Goal: Information Seeking & Learning: Learn about a topic

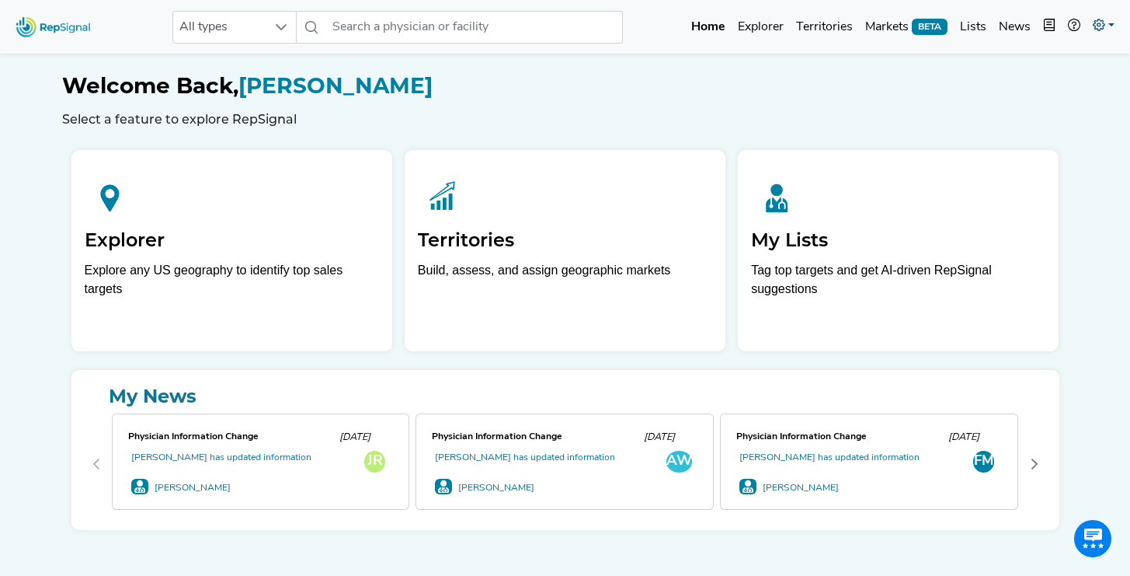
click at [1101, 27] on icon at bounding box center [1099, 25] width 12 height 12
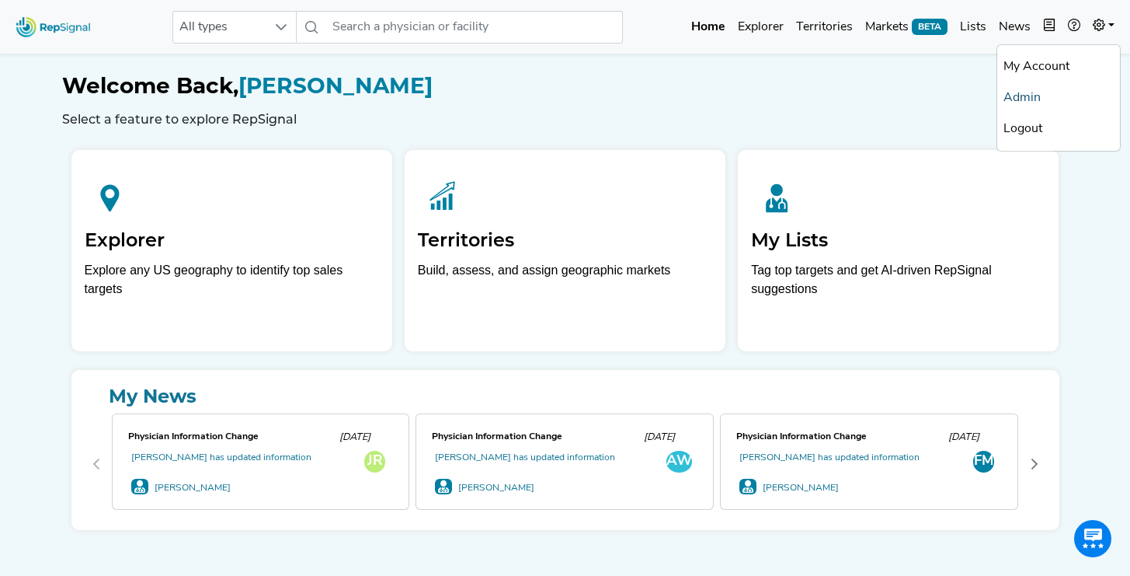
click at [1033, 97] on link "Admin" at bounding box center [1059, 97] width 123 height 31
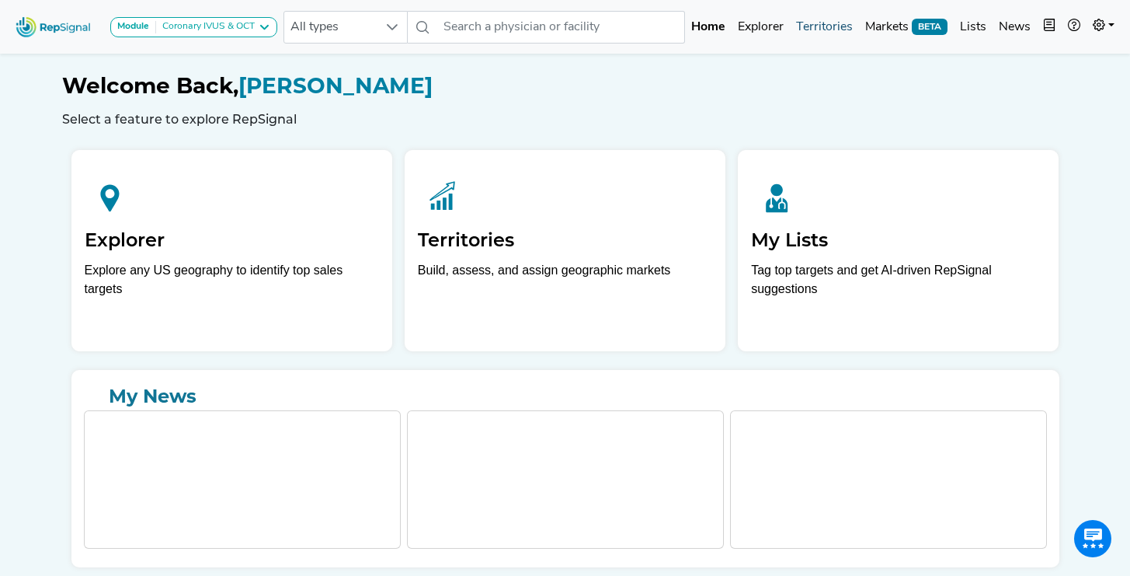
click at [824, 31] on link "Territories" at bounding box center [824, 27] width 69 height 31
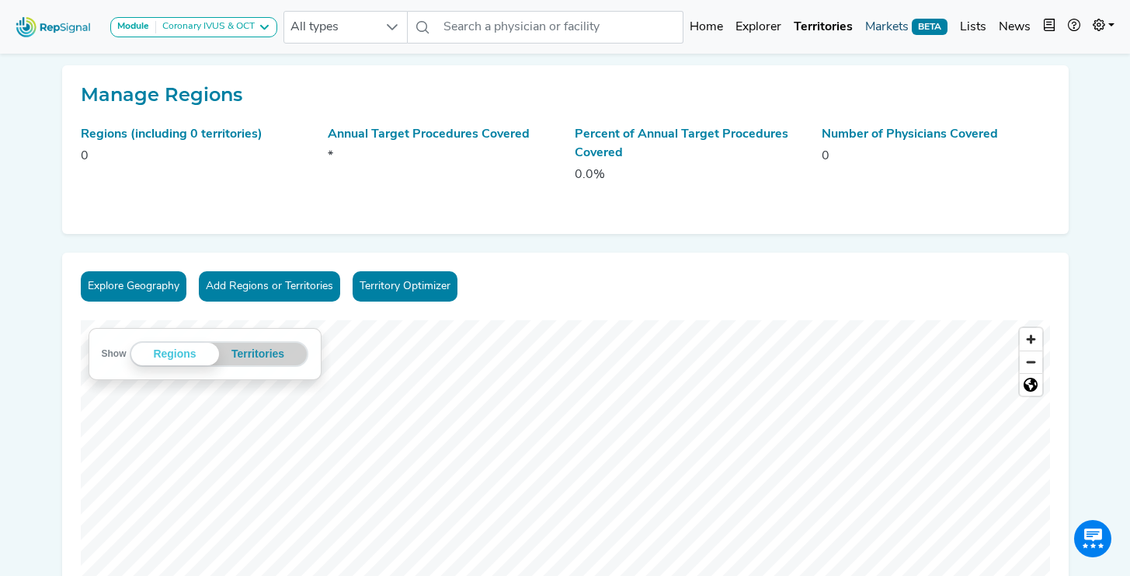
click at [864, 24] on link "Markets BETA" at bounding box center [906, 27] width 95 height 31
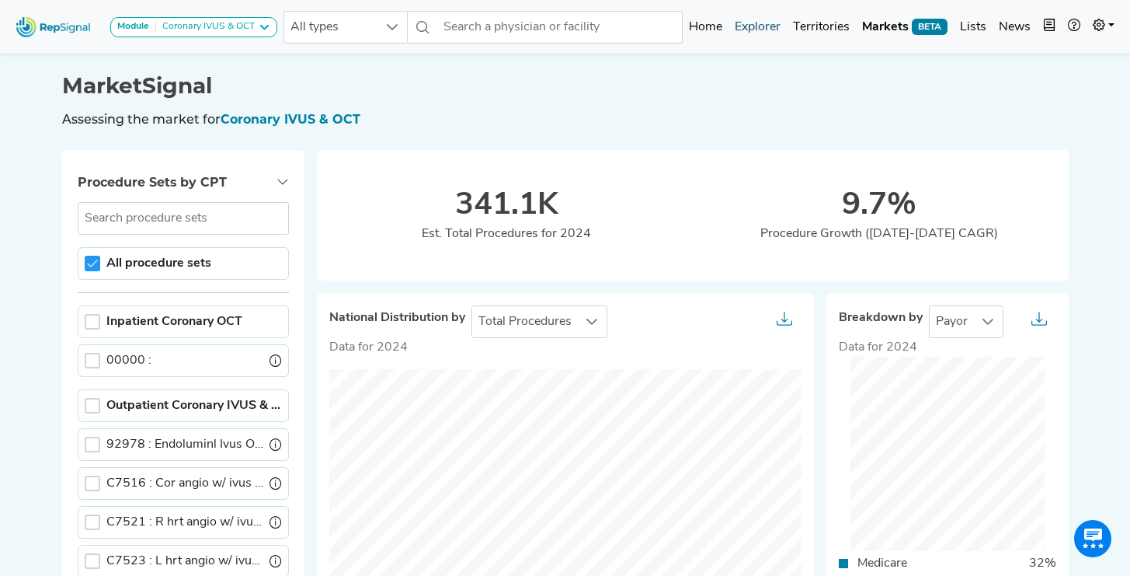
click at [747, 20] on link "Explorer" at bounding box center [758, 27] width 58 height 31
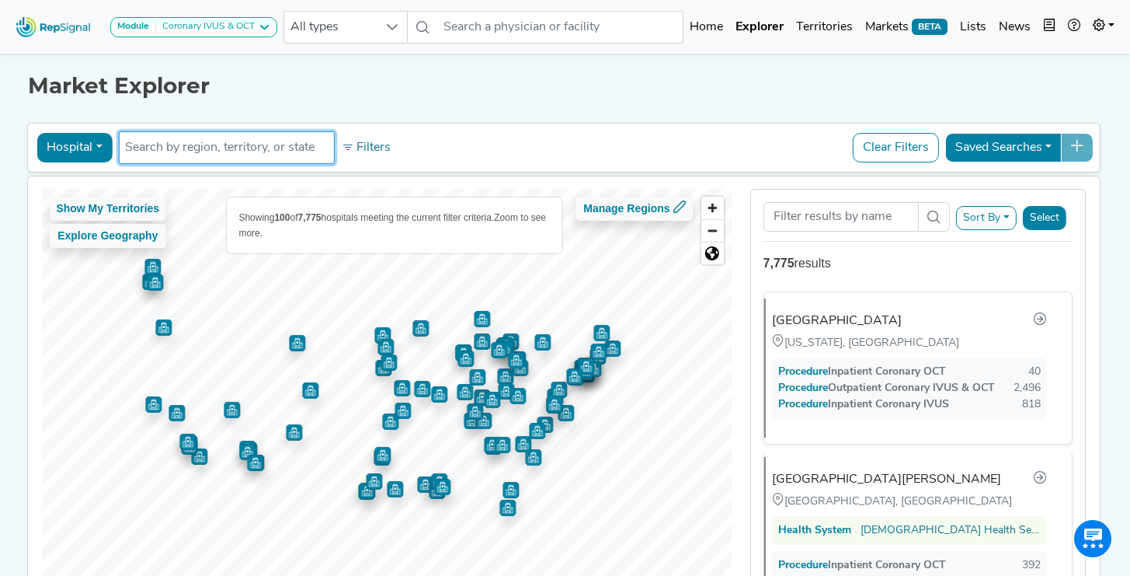
click at [118, 147] on ul at bounding box center [226, 147] width 216 height 33
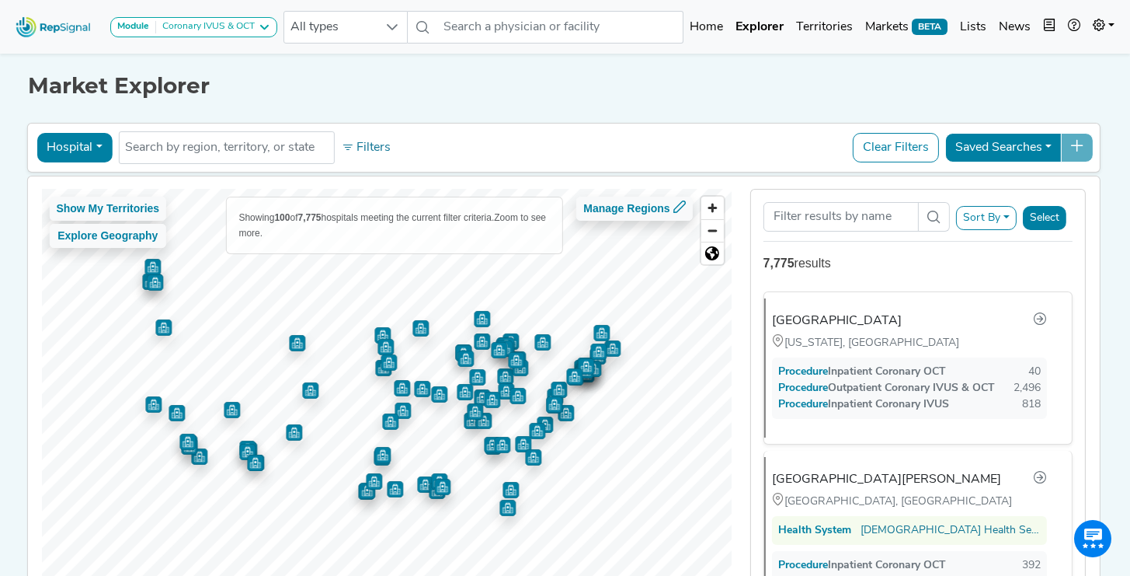
click at [90, 150] on button "Hospital" at bounding box center [74, 148] width 75 height 30
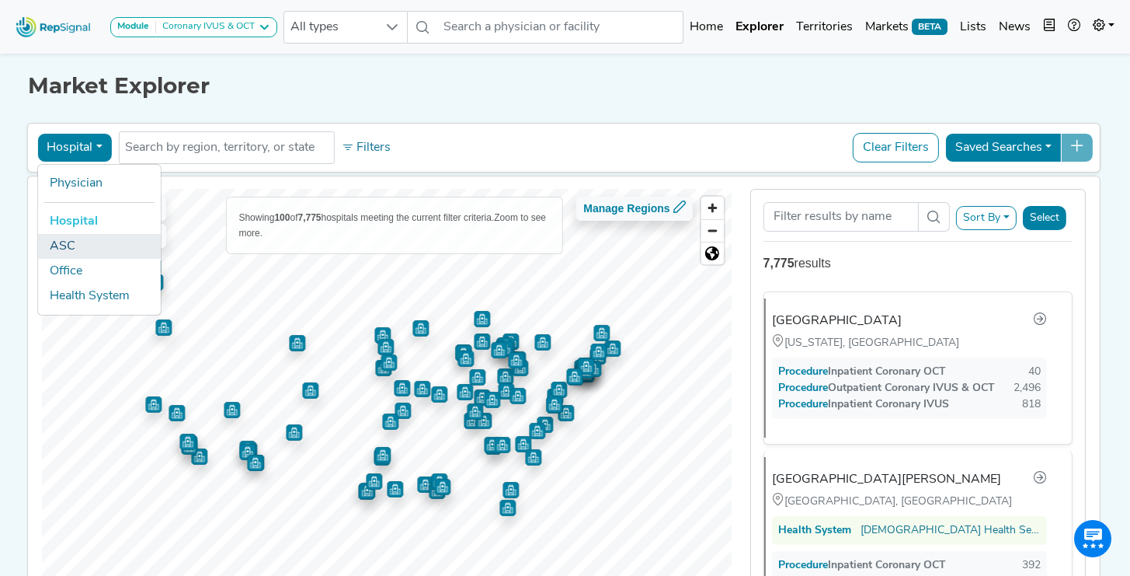
click at [84, 249] on link "ASC" at bounding box center [98, 246] width 123 height 25
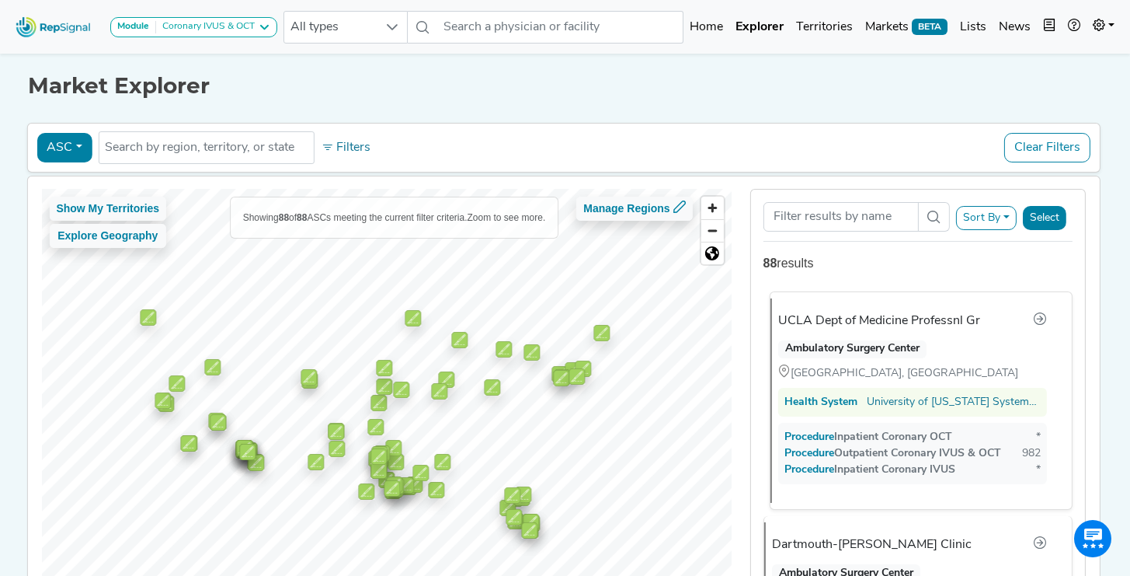
click at [869, 315] on div "UCLA Dept of Medicine Professnl Gr" at bounding box center [879, 321] width 202 height 19
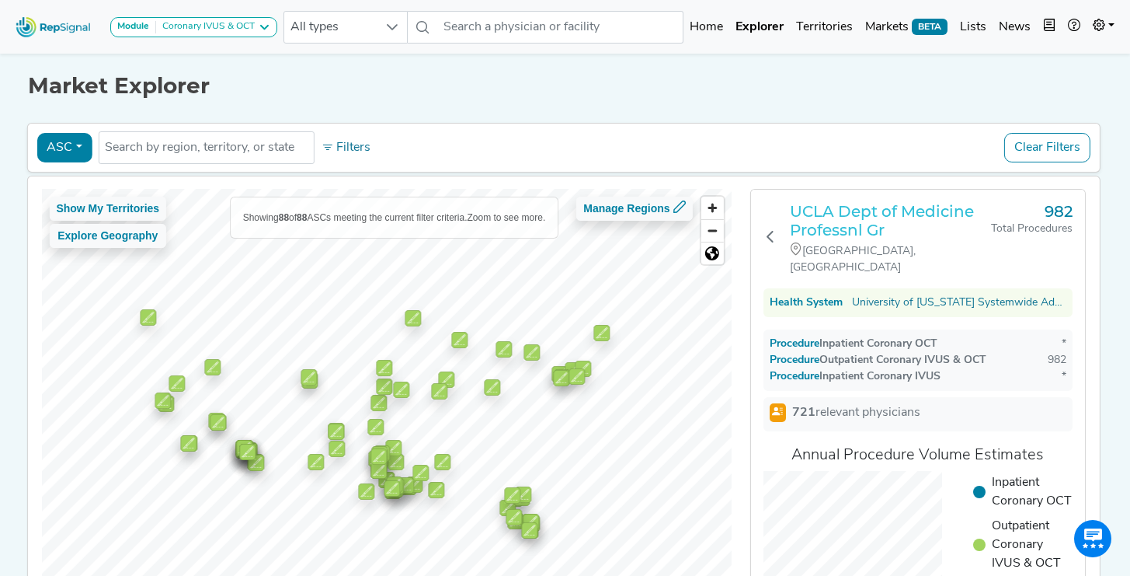
click at [833, 207] on h3 "UCLA Dept of Medicine Professnl Gr" at bounding box center [890, 220] width 201 height 37
click at [76, 141] on button "ASC" at bounding box center [64, 148] width 55 height 30
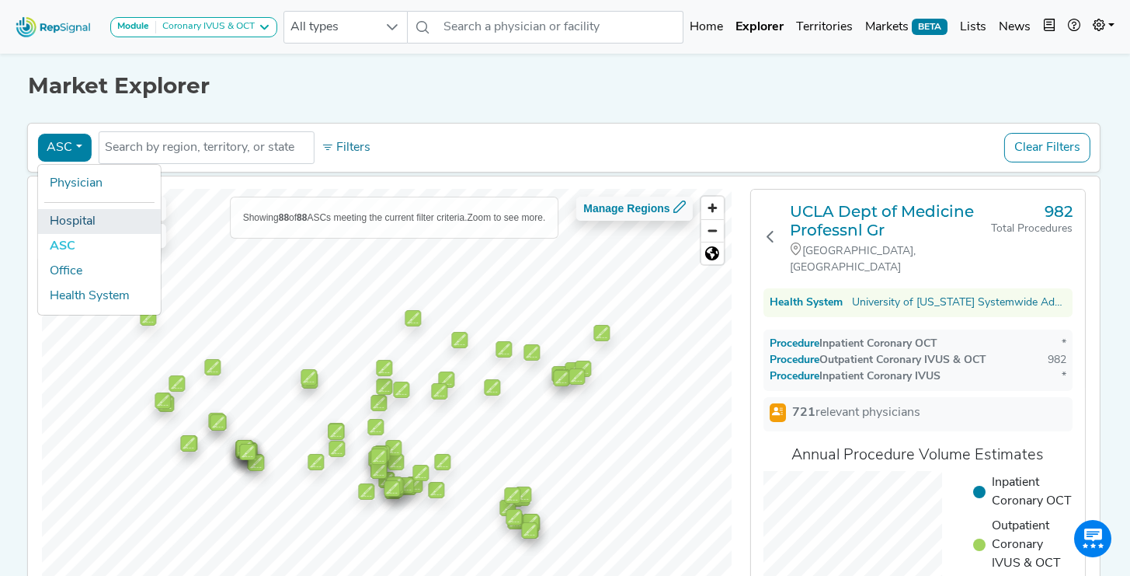
click at [92, 221] on link "Hospital" at bounding box center [98, 221] width 123 height 25
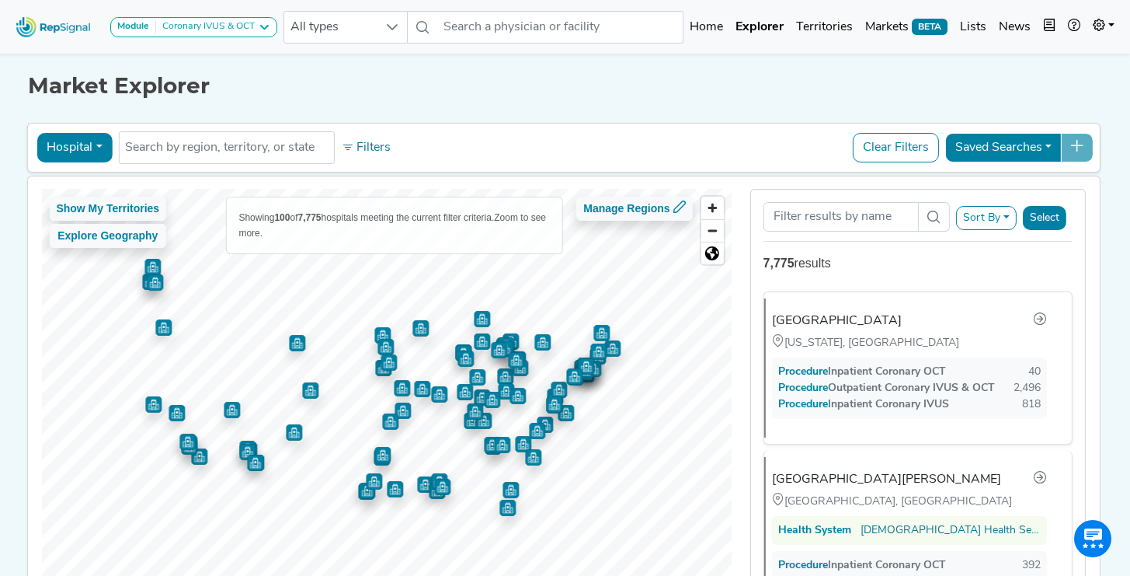
click at [410, 148] on div "Hospital Physician Hospital ASC Office Health System No results found Filters C…" at bounding box center [563, 148] width 1060 height 36
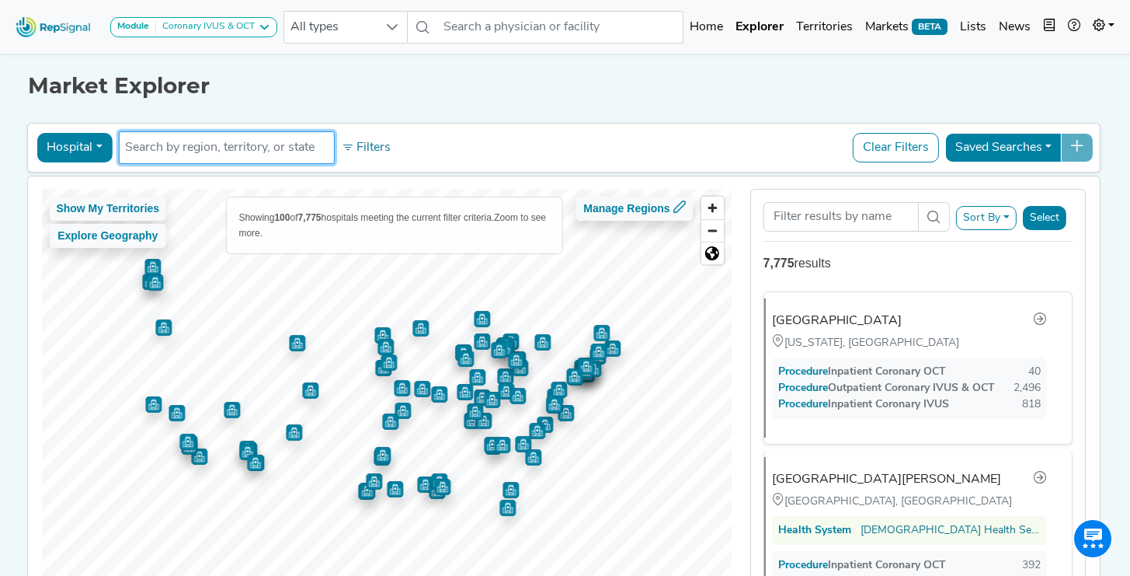
click at [190, 153] on input "text" at bounding box center [226, 147] width 202 height 19
paste input "400014"
type input "400014"
click at [827, 313] on div "NYU Langone Hospitals" at bounding box center [843, 321] width 130 height 19
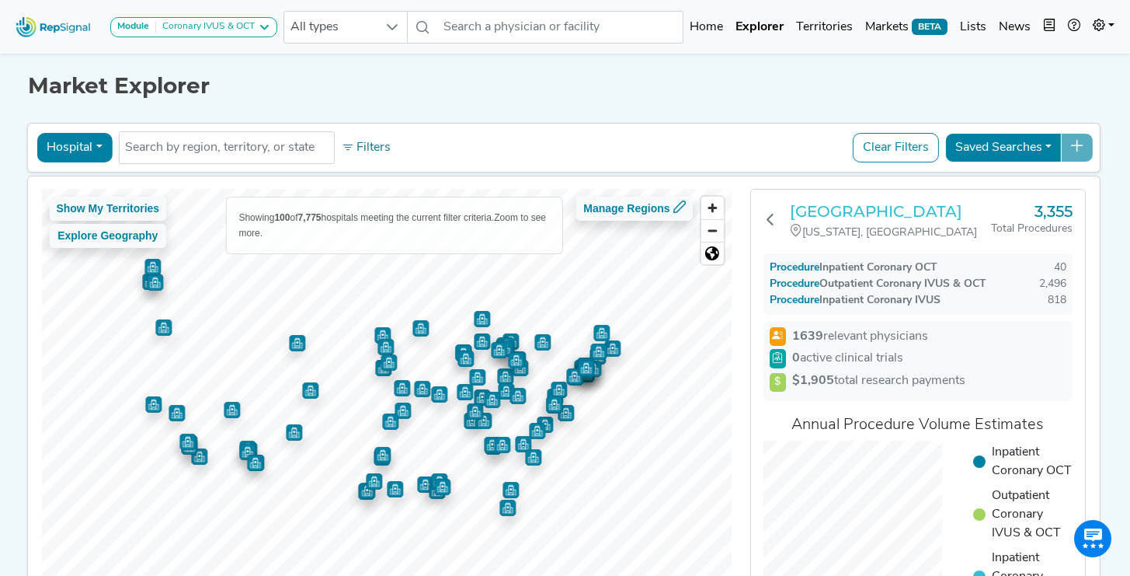
click at [836, 217] on h3 "NYU Langone Hospitals" at bounding box center [890, 211] width 201 height 19
click at [1101, 31] on icon at bounding box center [1099, 25] width 12 height 12
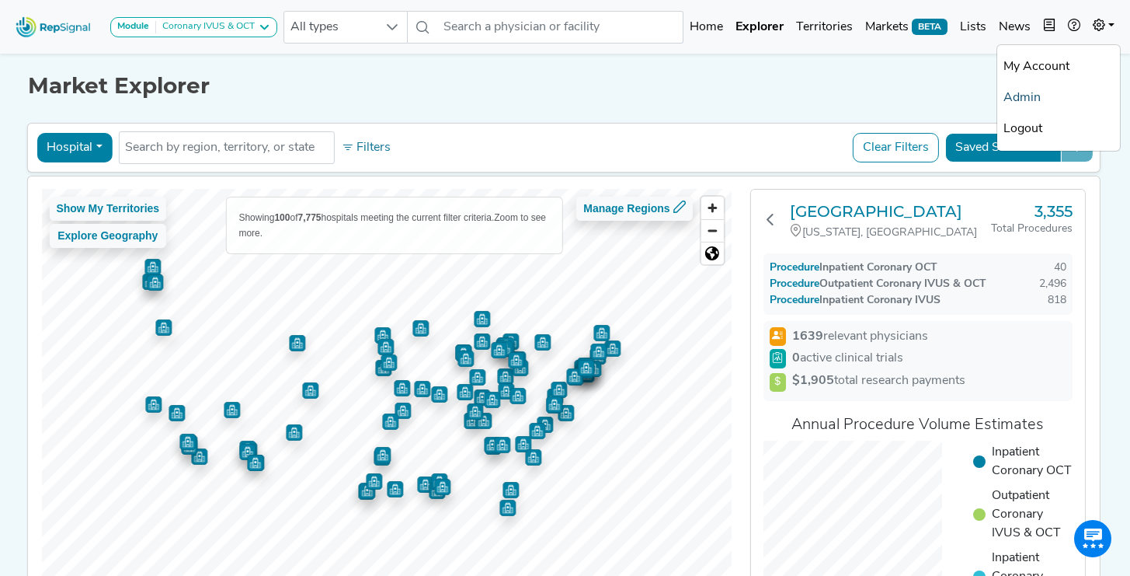
click at [1049, 103] on link "Admin" at bounding box center [1059, 97] width 123 height 31
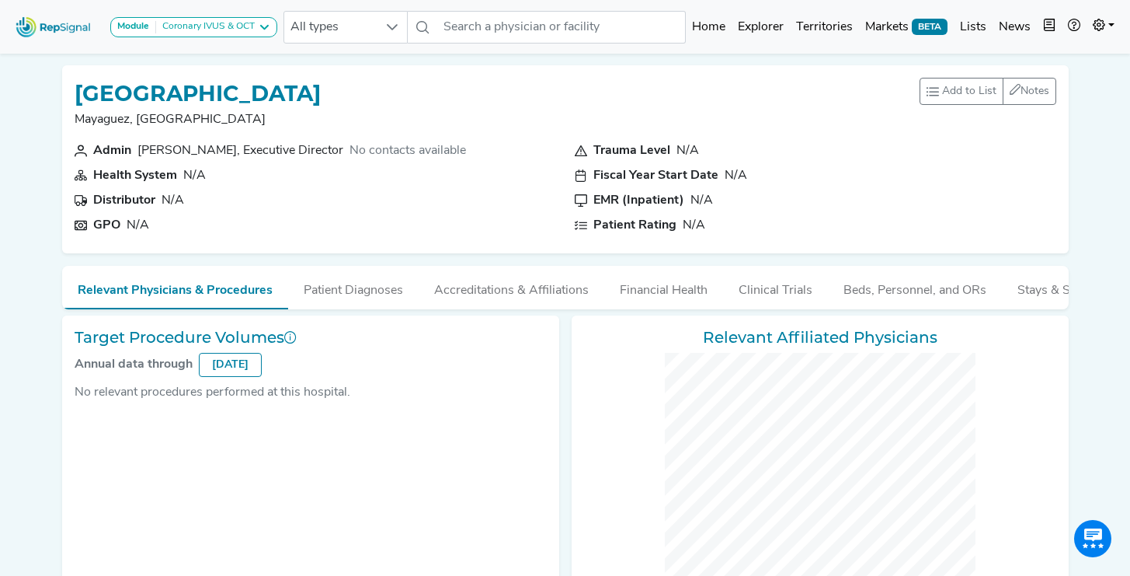
checkbox input "false"
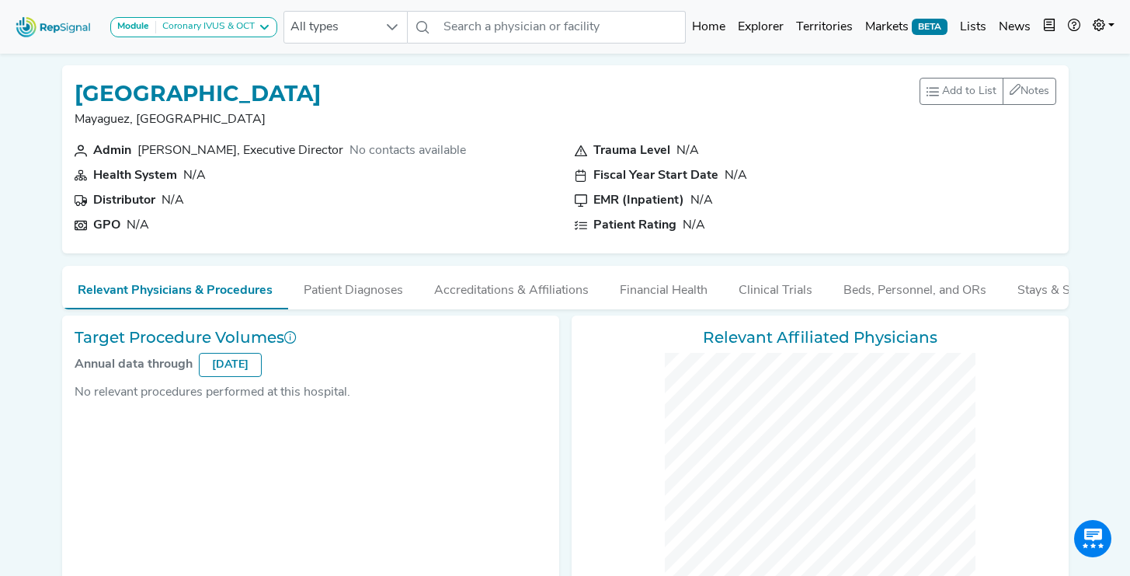
checkbox input "false"
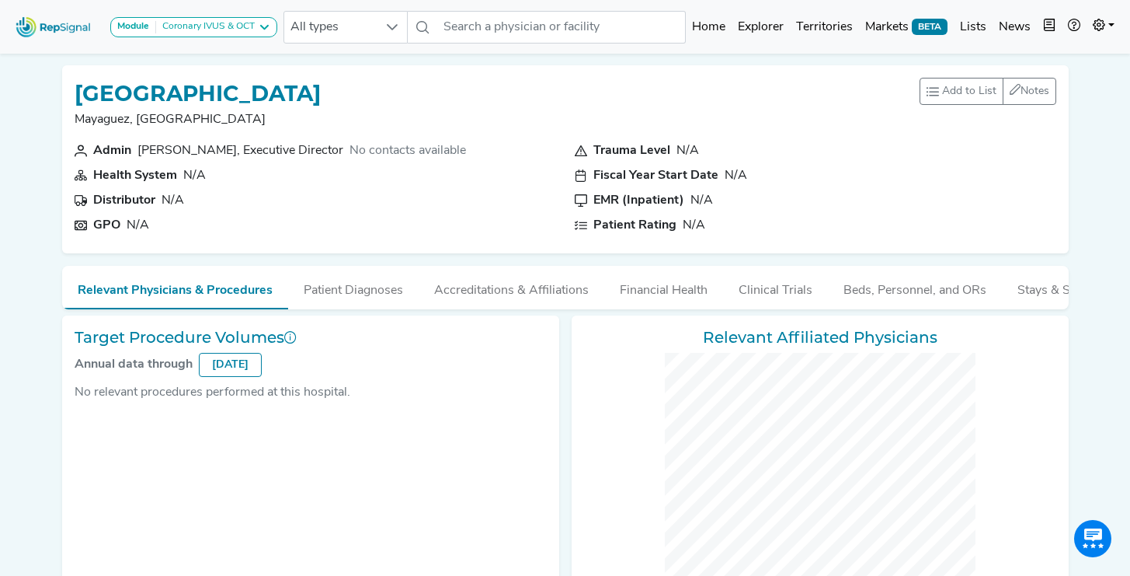
checkbox input "false"
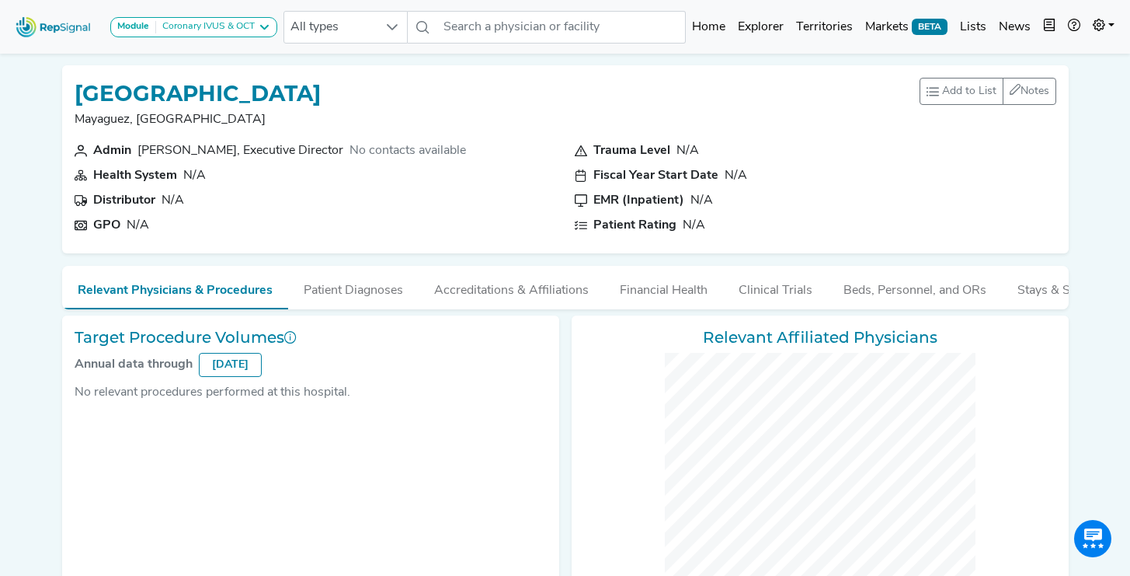
checkbox input "false"
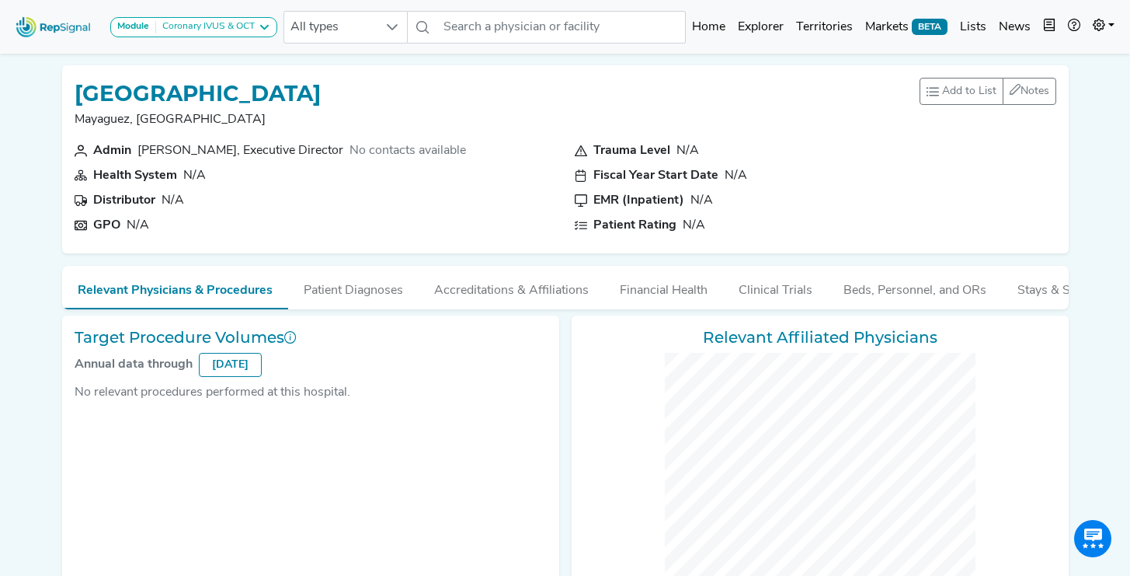
checkbox input "false"
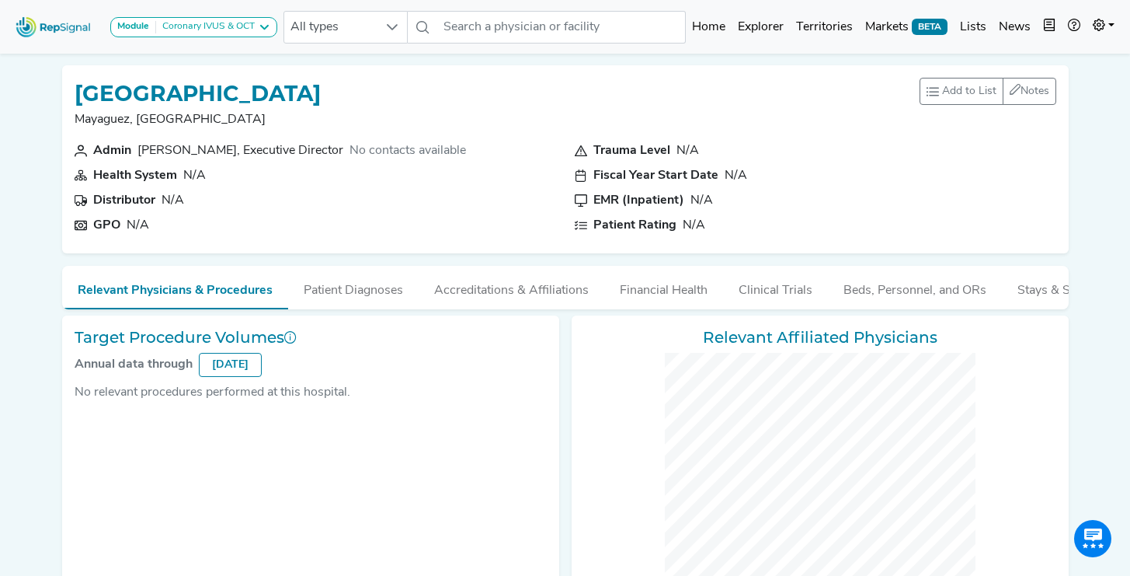
checkbox input "false"
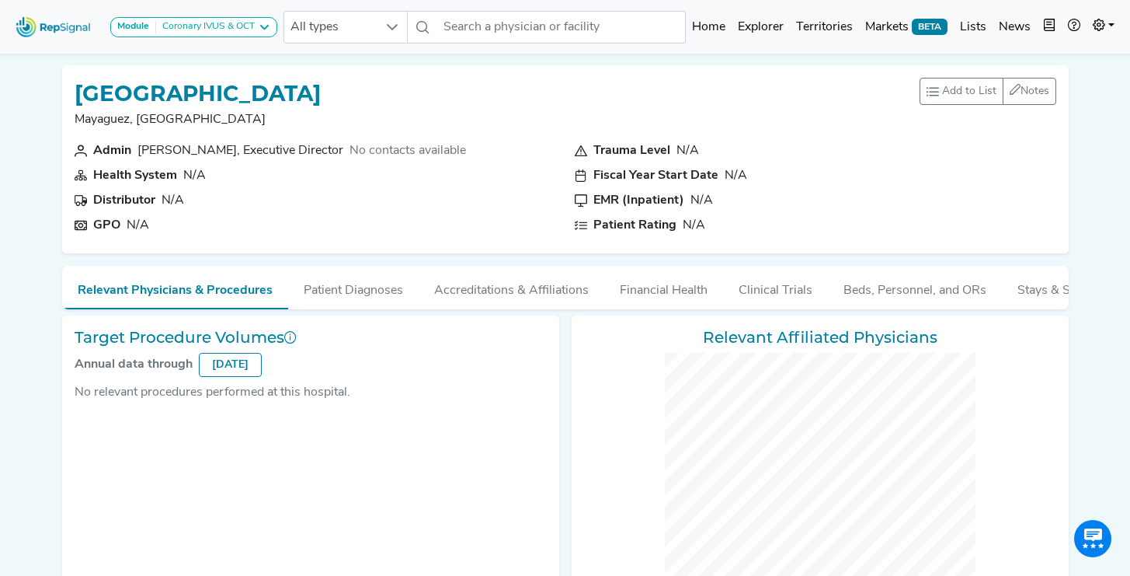
checkbox input "false"
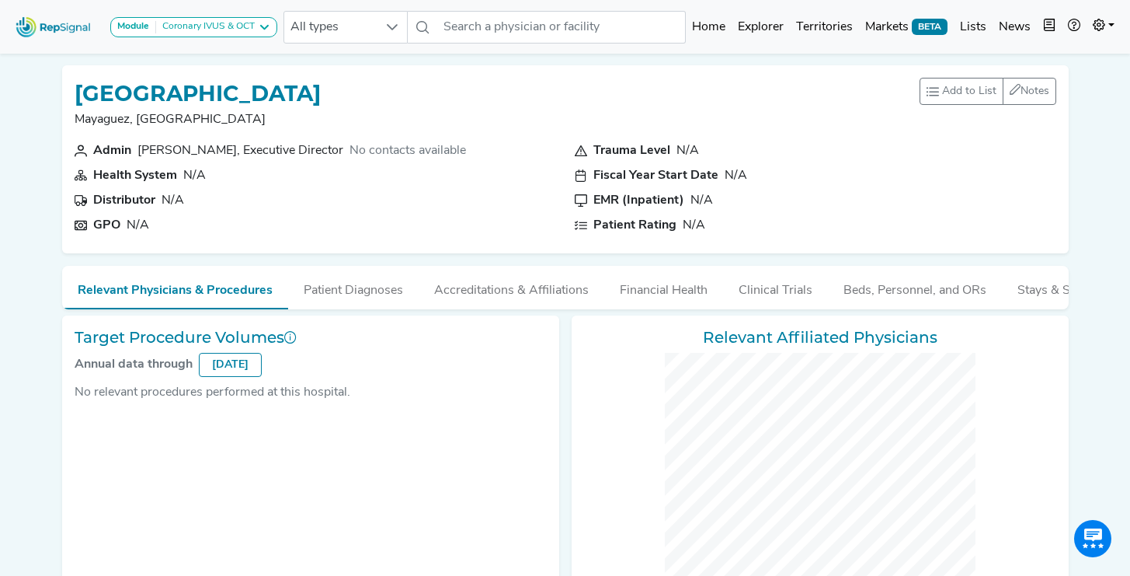
checkbox input "false"
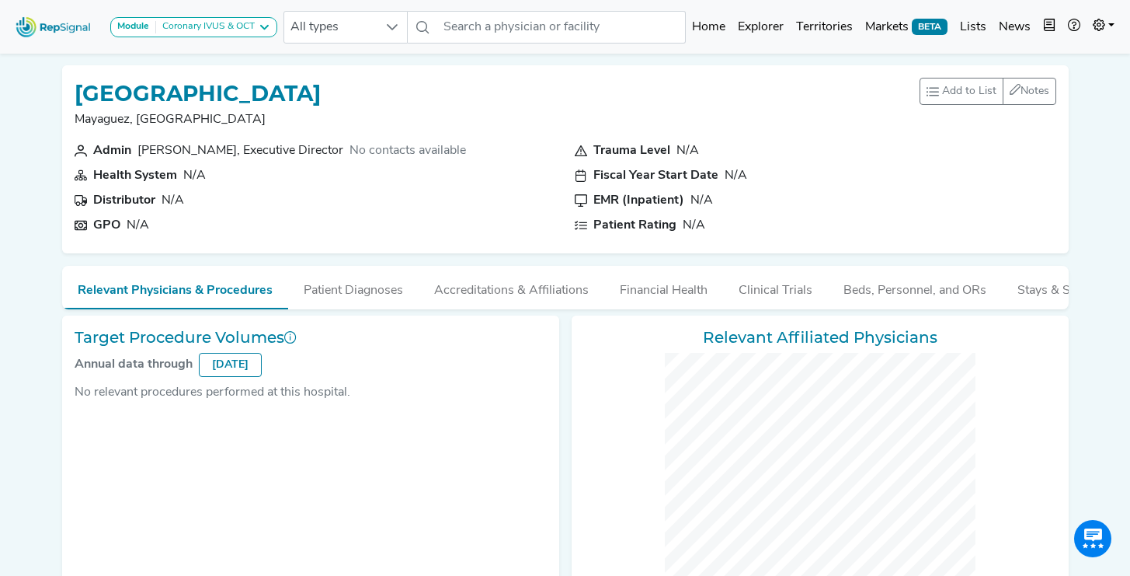
checkbox input "false"
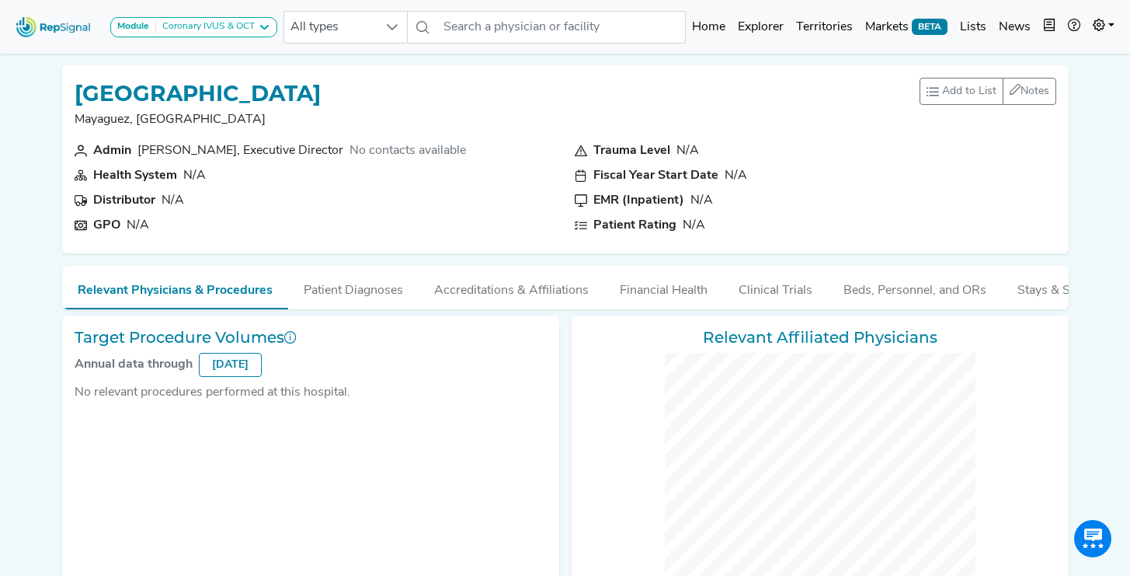
checkbox input "false"
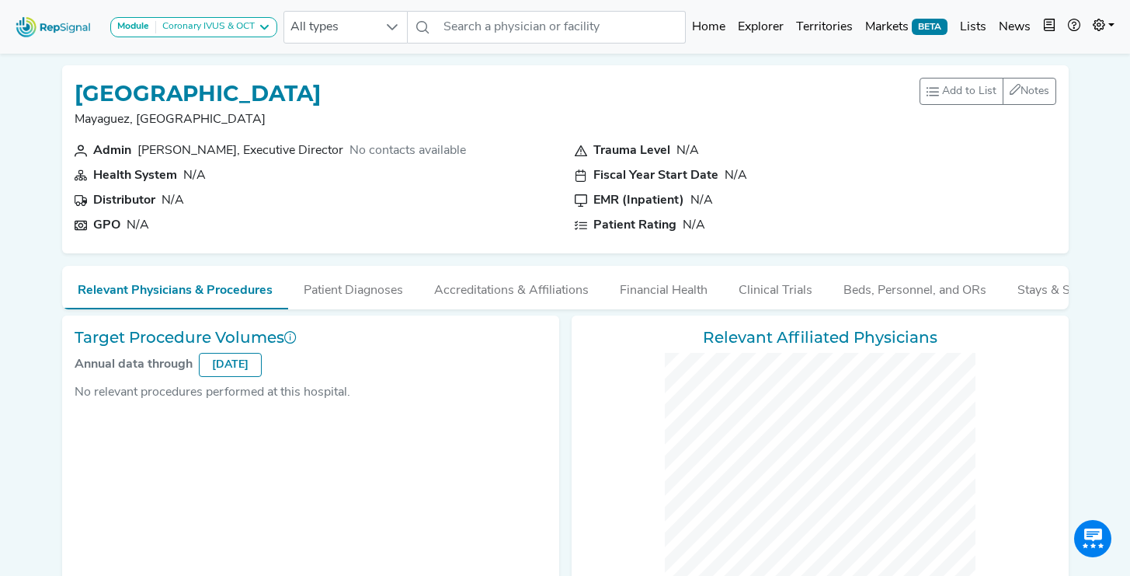
scroll to position [0, 12]
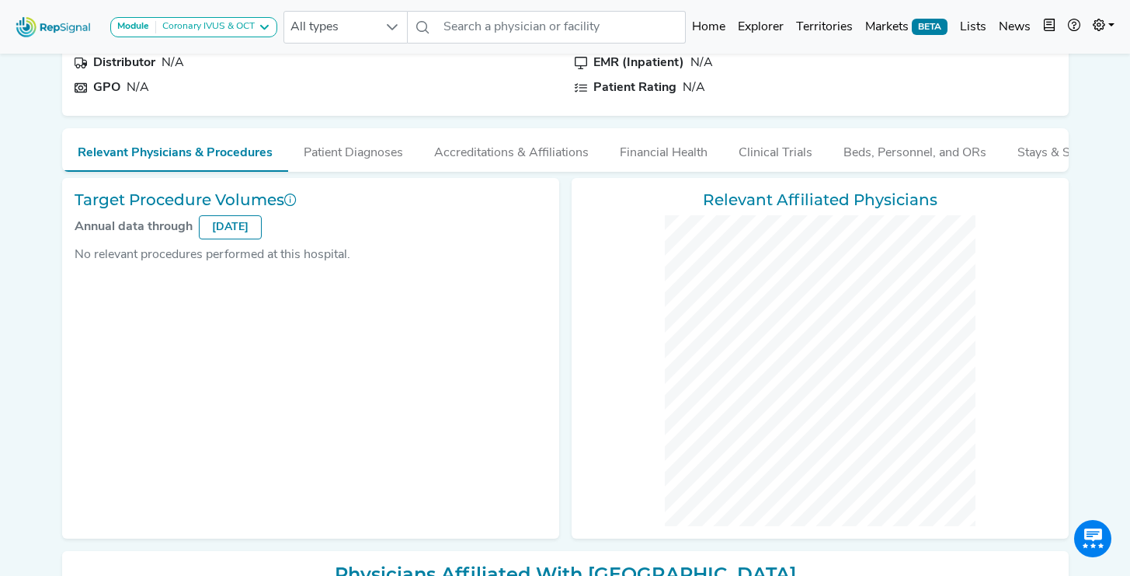
scroll to position [108, 0]
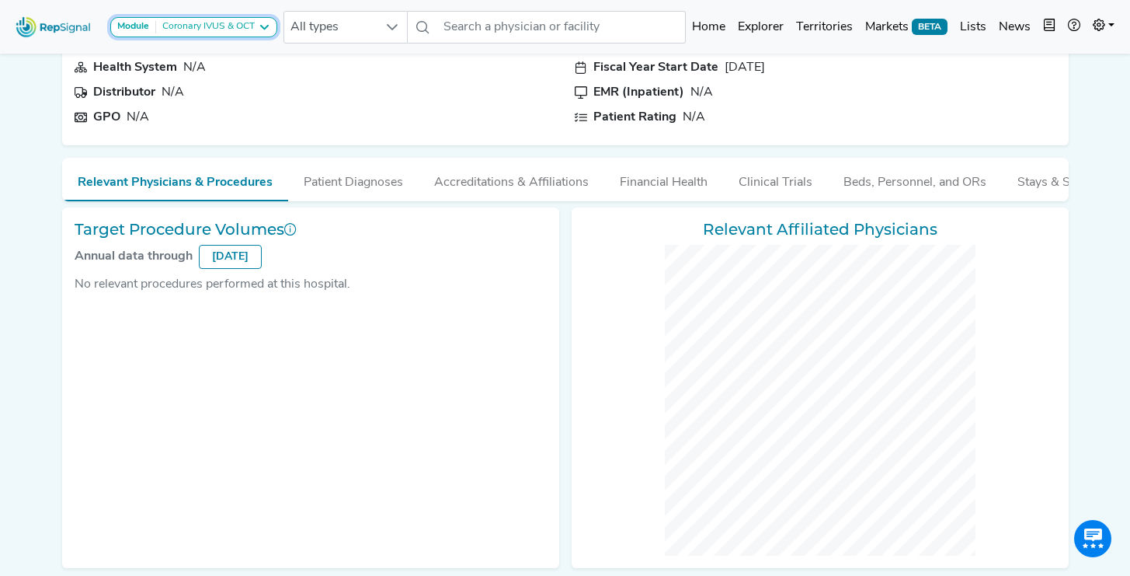
click at [255, 31] on div "Coronary IVUS & OCT" at bounding box center [205, 27] width 99 height 12
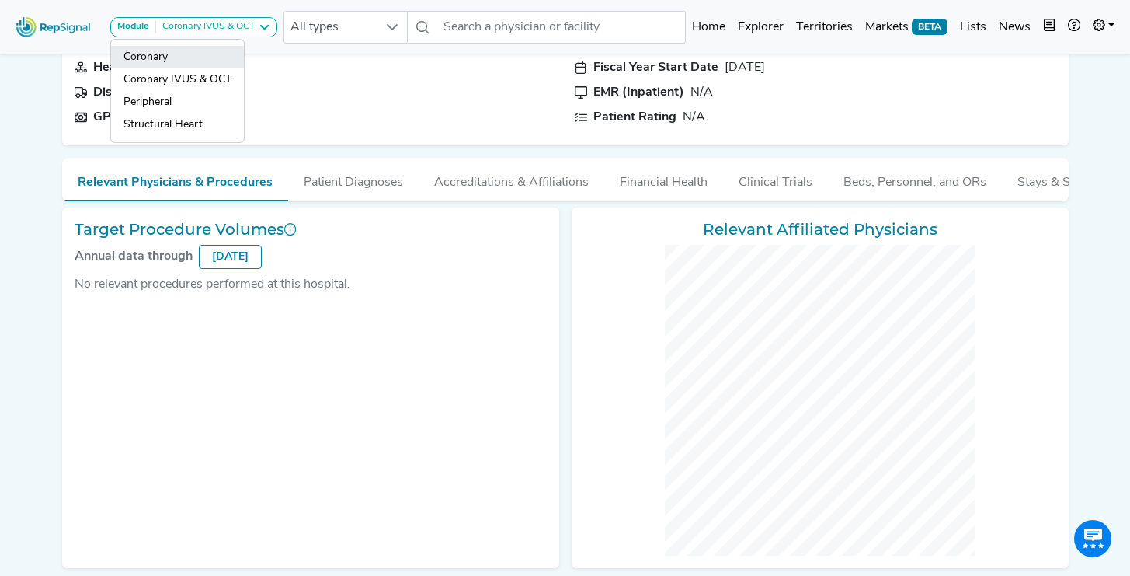
click at [220, 64] on link "Coronary" at bounding box center [177, 57] width 133 height 23
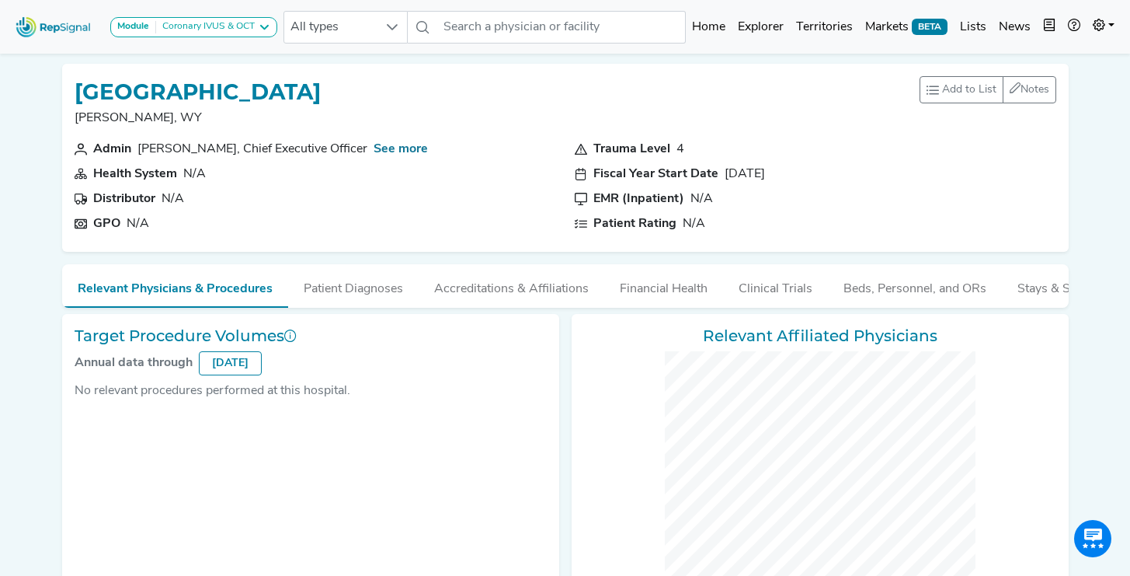
scroll to position [0, 0]
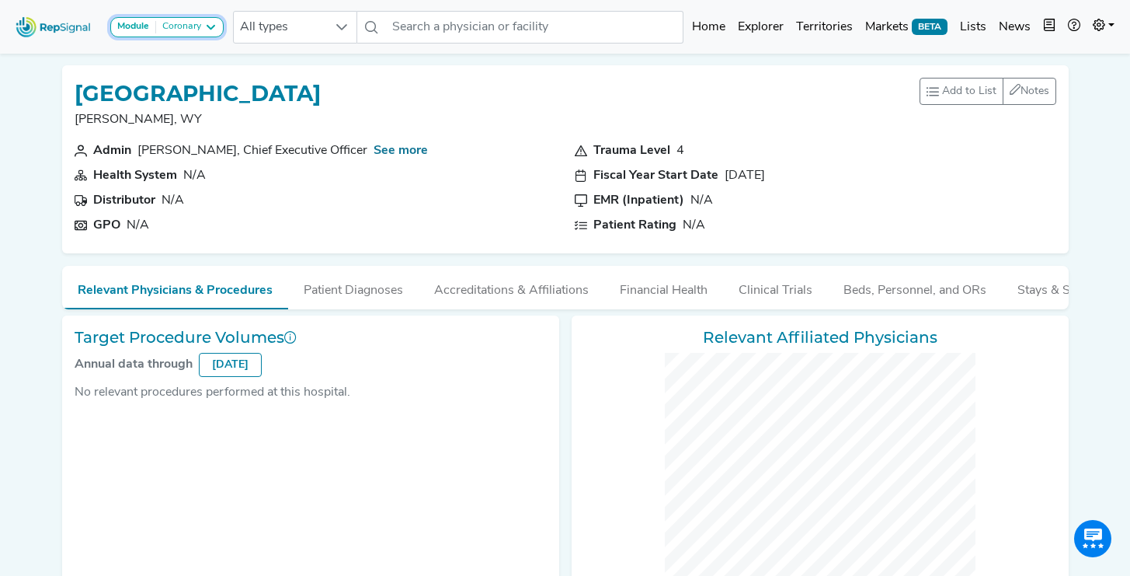
click at [204, 30] on div "Module Coronary" at bounding box center [166, 27] width 99 height 12
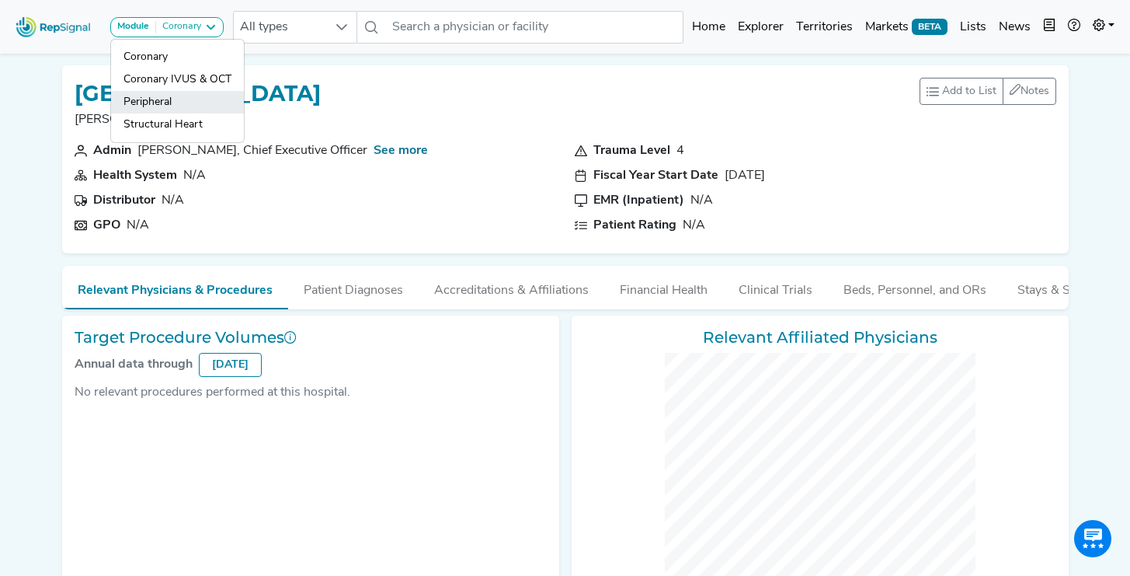
click at [201, 99] on link "Peripheral" at bounding box center [177, 102] width 133 height 23
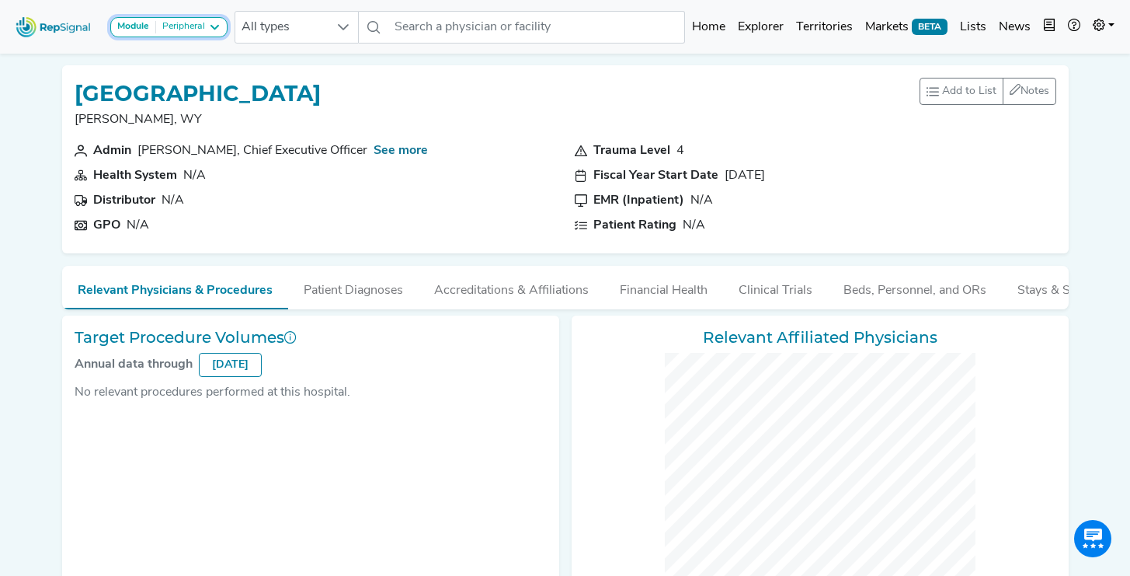
click at [200, 33] on div "Peripheral" at bounding box center [180, 27] width 49 height 12
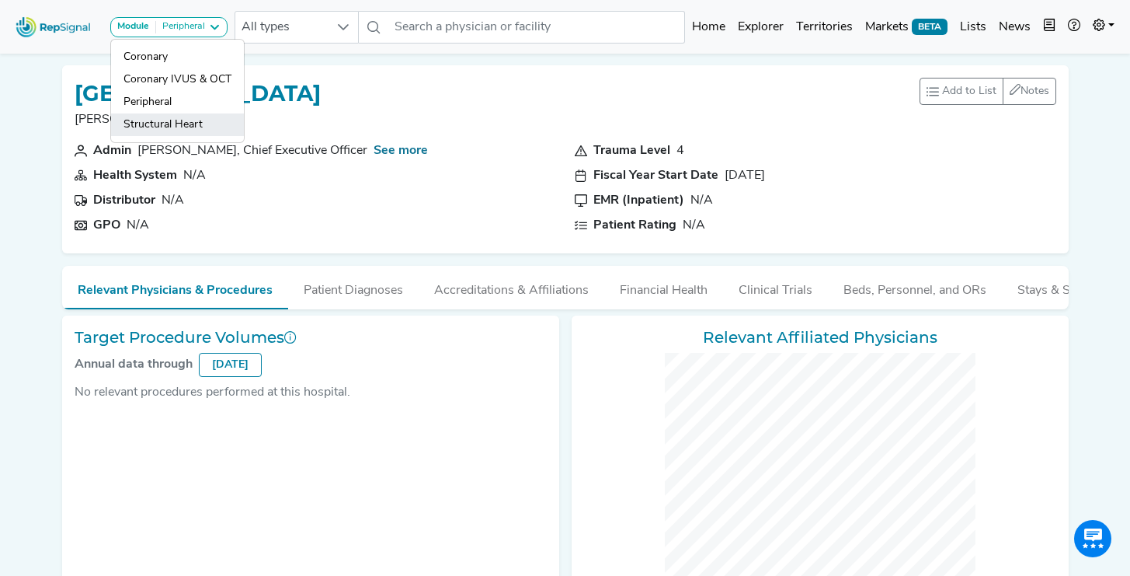
click at [188, 126] on link "Structural Heart" at bounding box center [177, 124] width 133 height 23
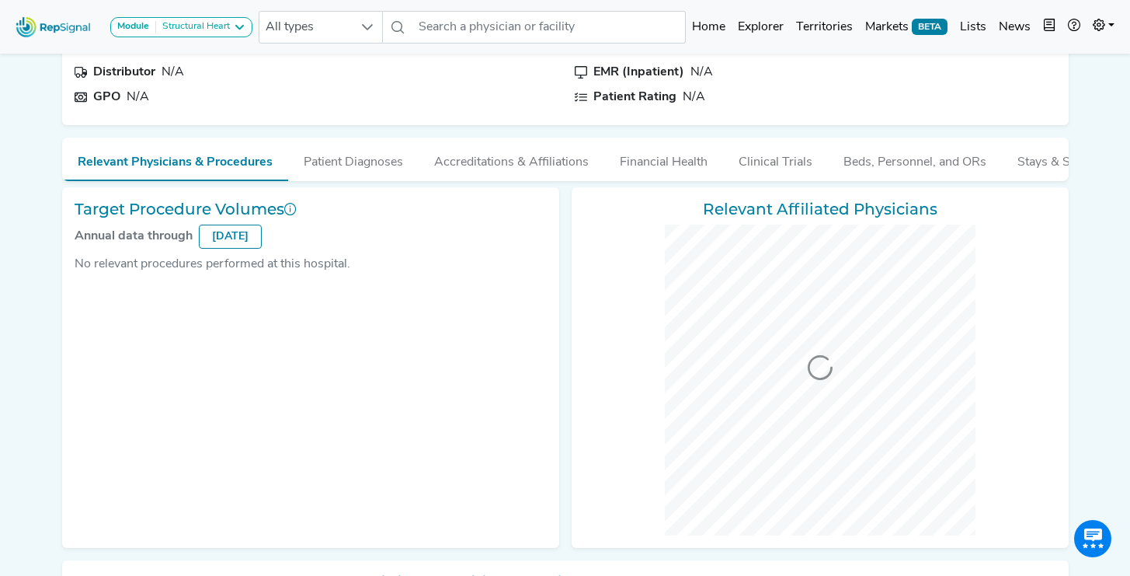
scroll to position [34, 0]
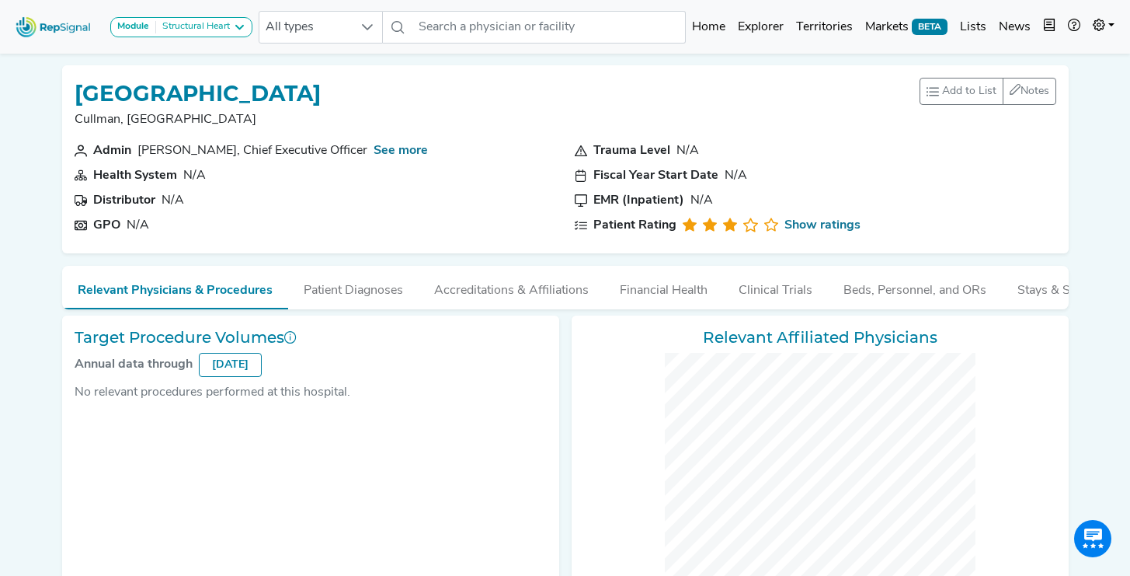
checkbox input "false"
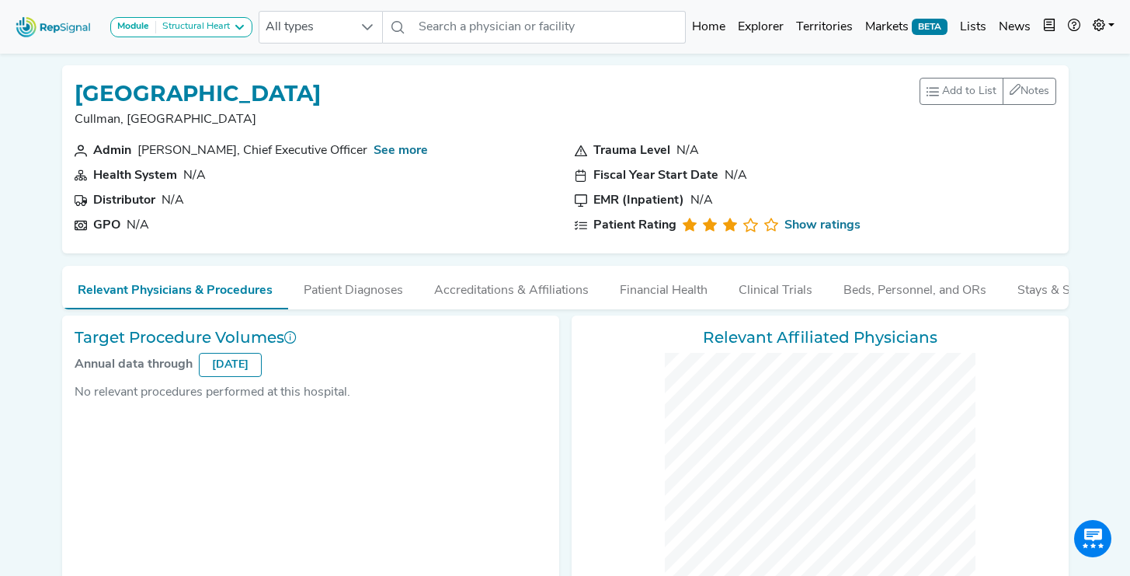
checkbox input "false"
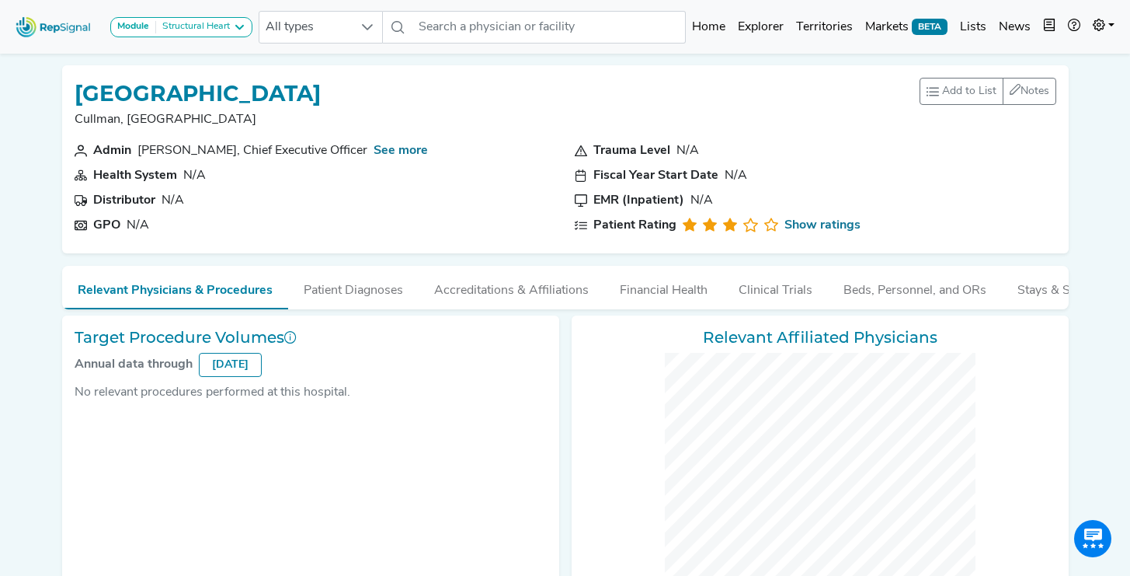
checkbox input "false"
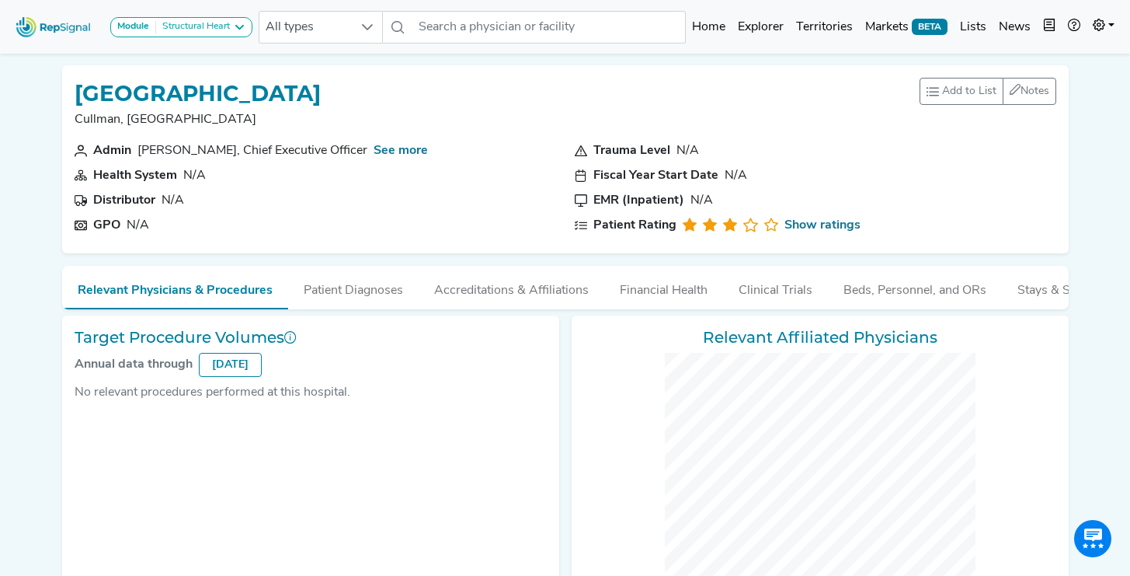
checkbox input "false"
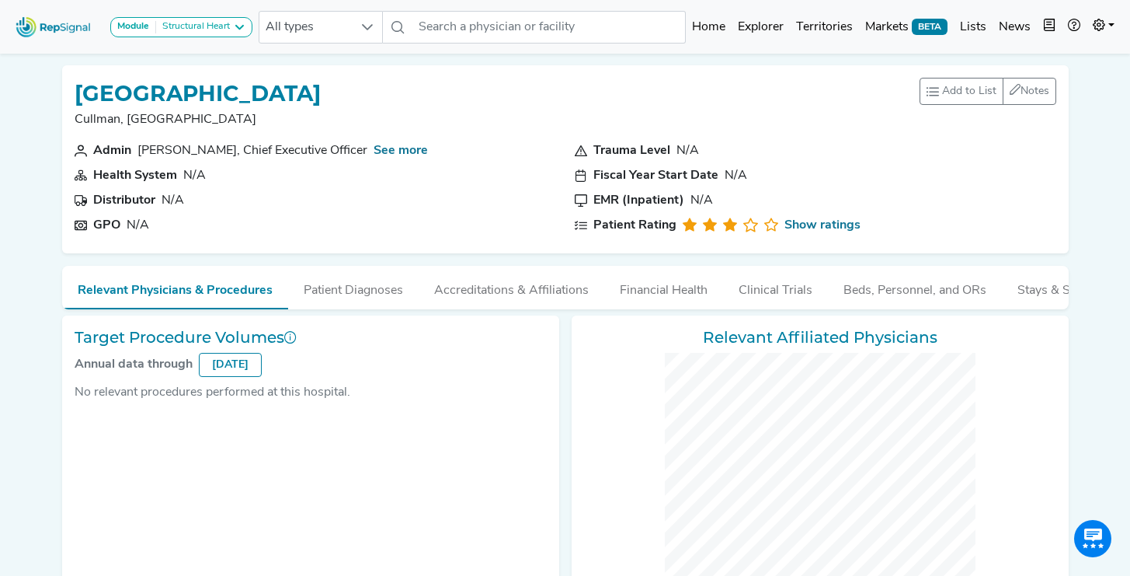
checkbox input "false"
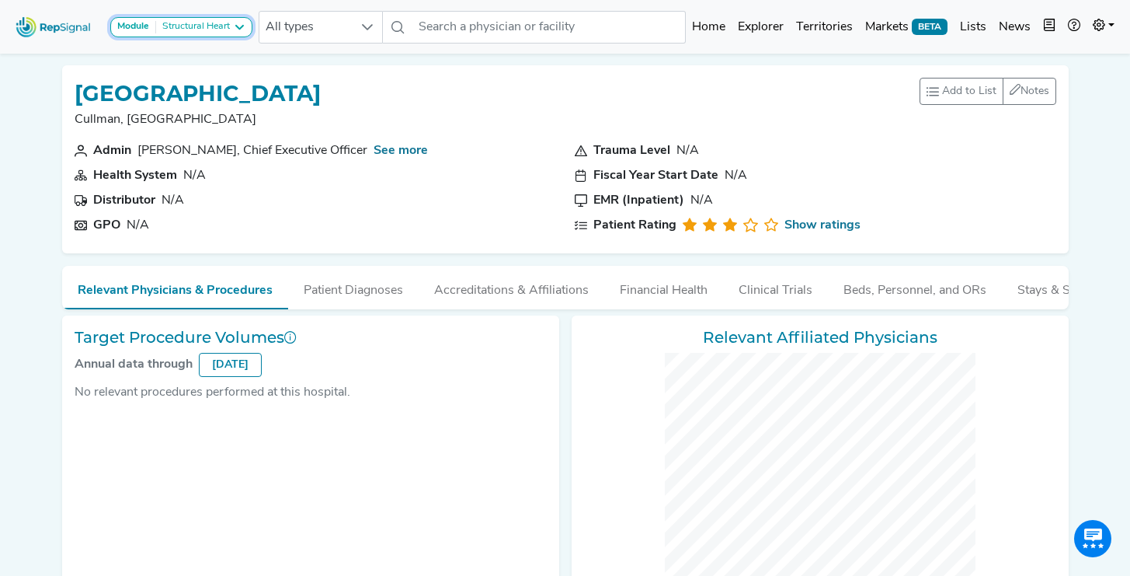
click at [218, 26] on div "Structural Heart" at bounding box center [193, 27] width 74 height 12
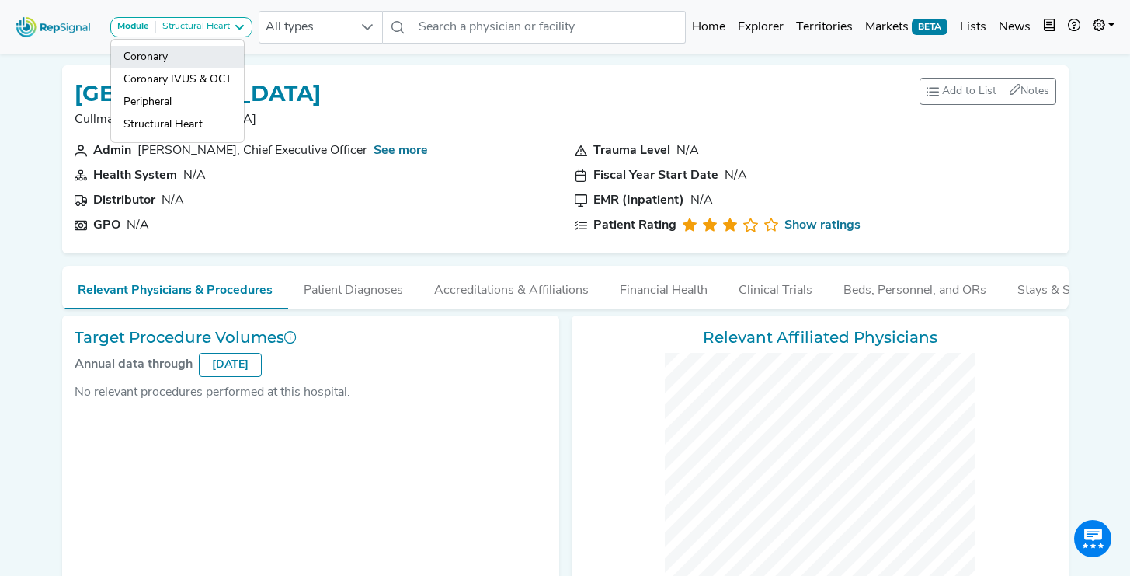
click at [215, 59] on link "Coronary" at bounding box center [177, 57] width 133 height 23
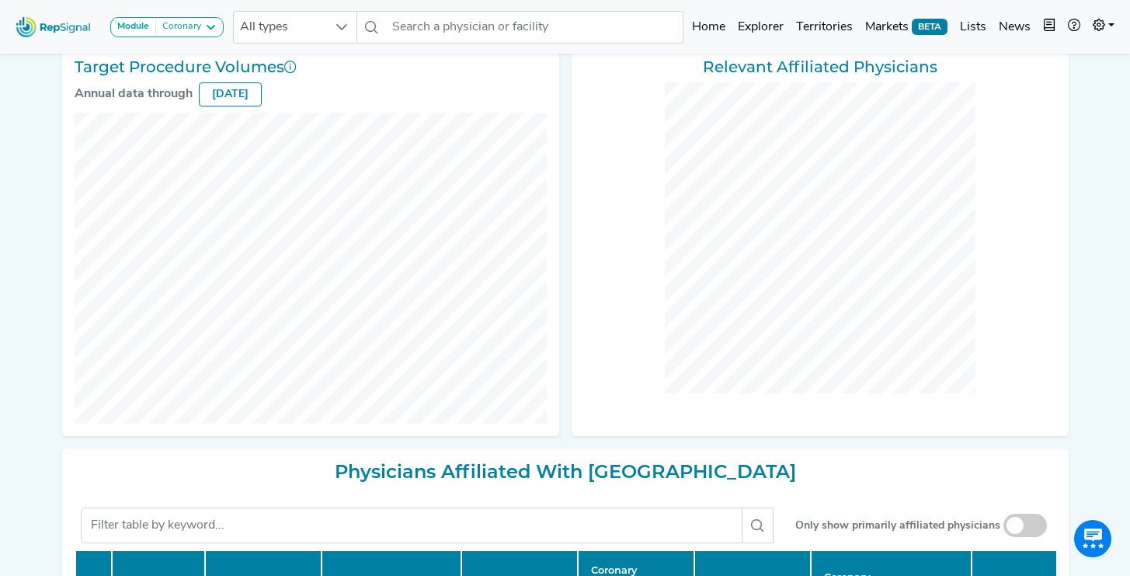
scroll to position [257, 0]
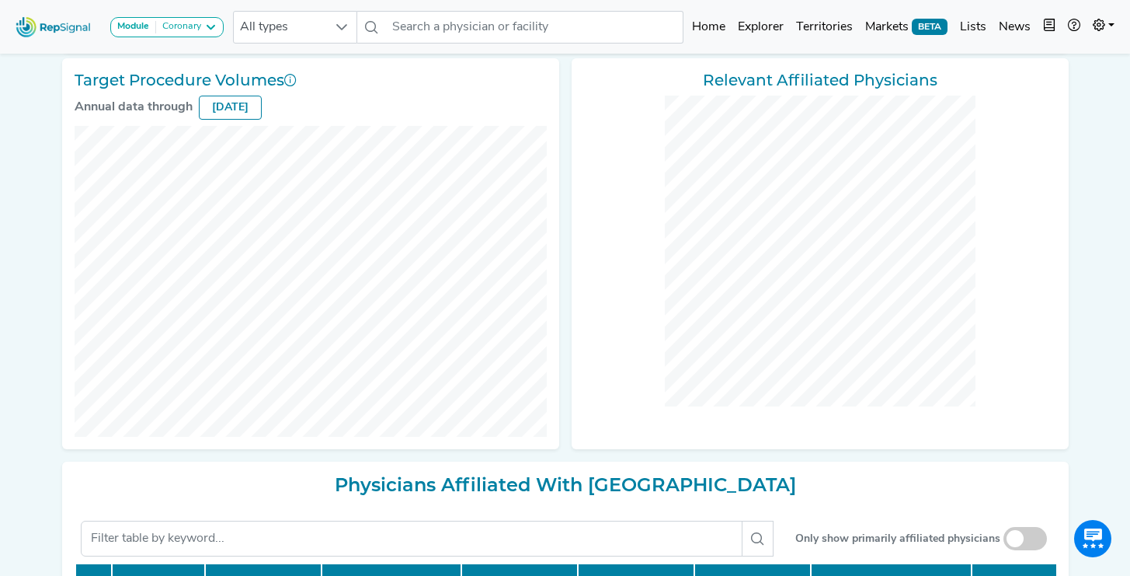
checkbox input "false"
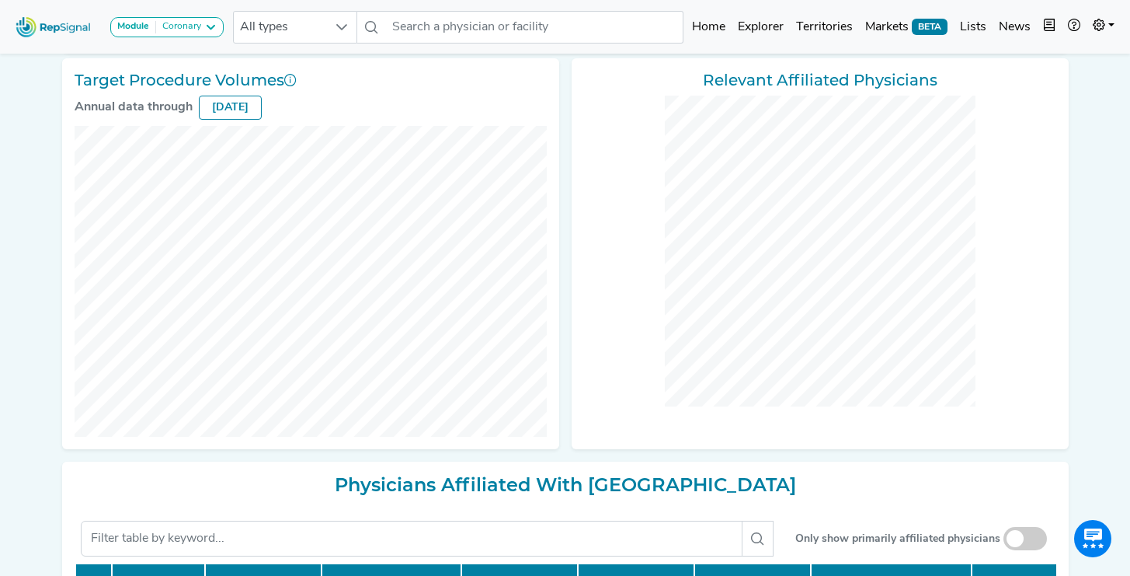
checkbox input "false"
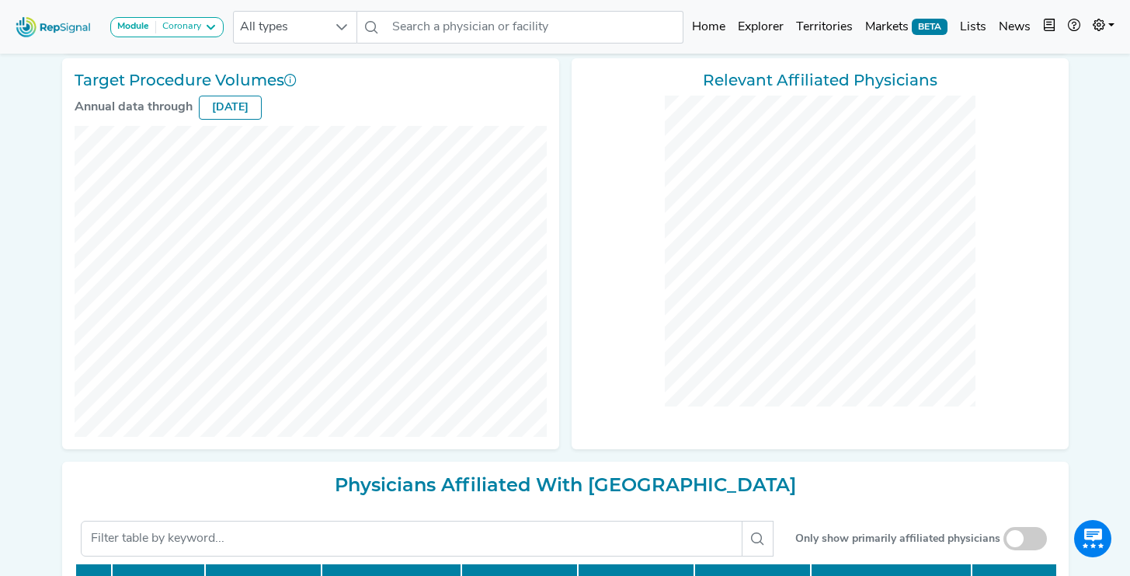
checkbox input "false"
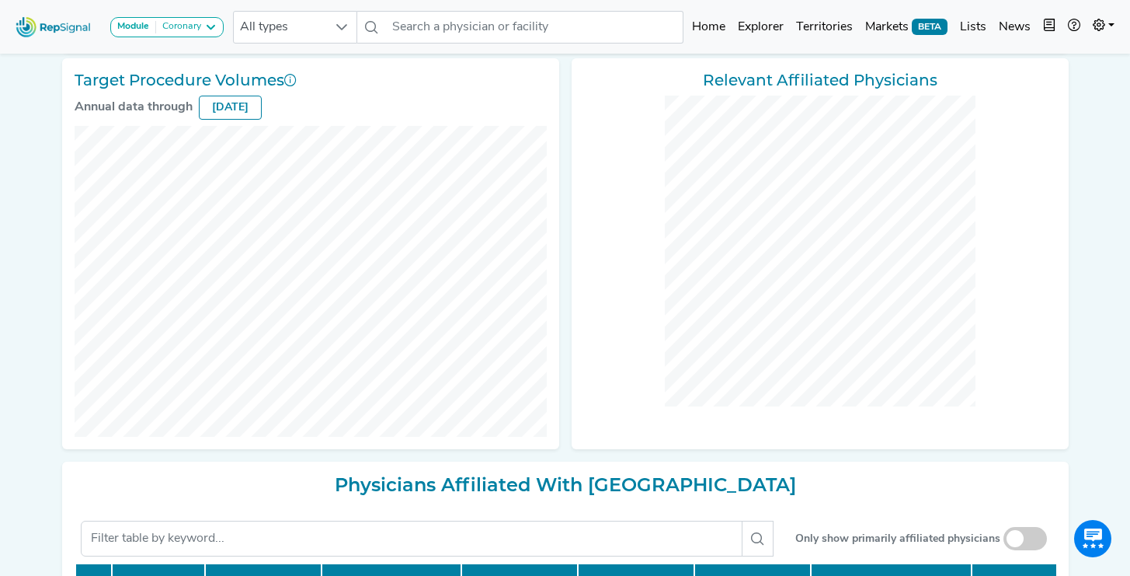
checkbox input "false"
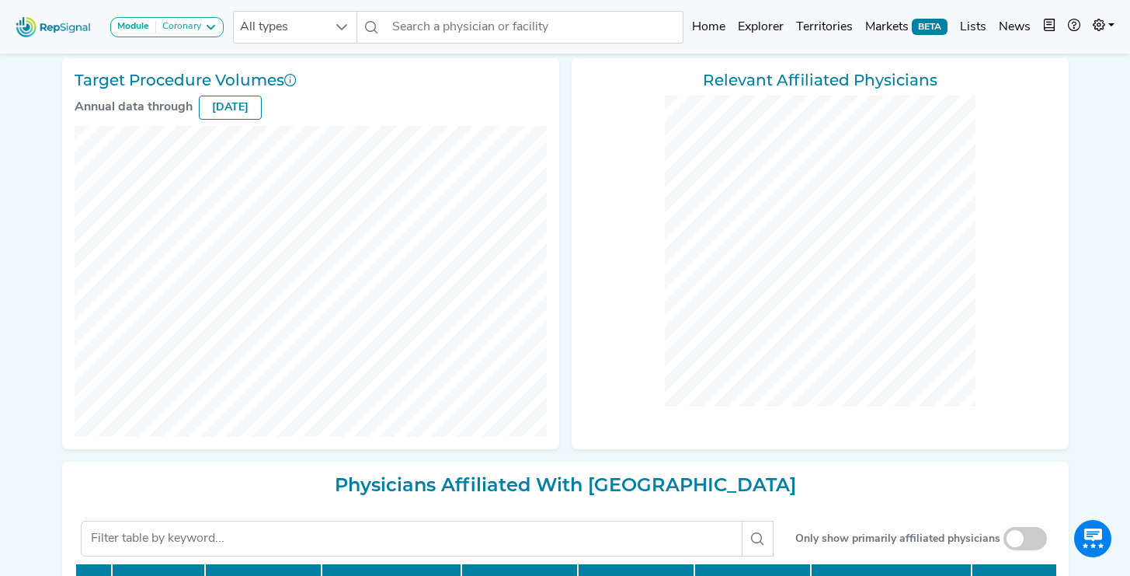
checkbox input "false"
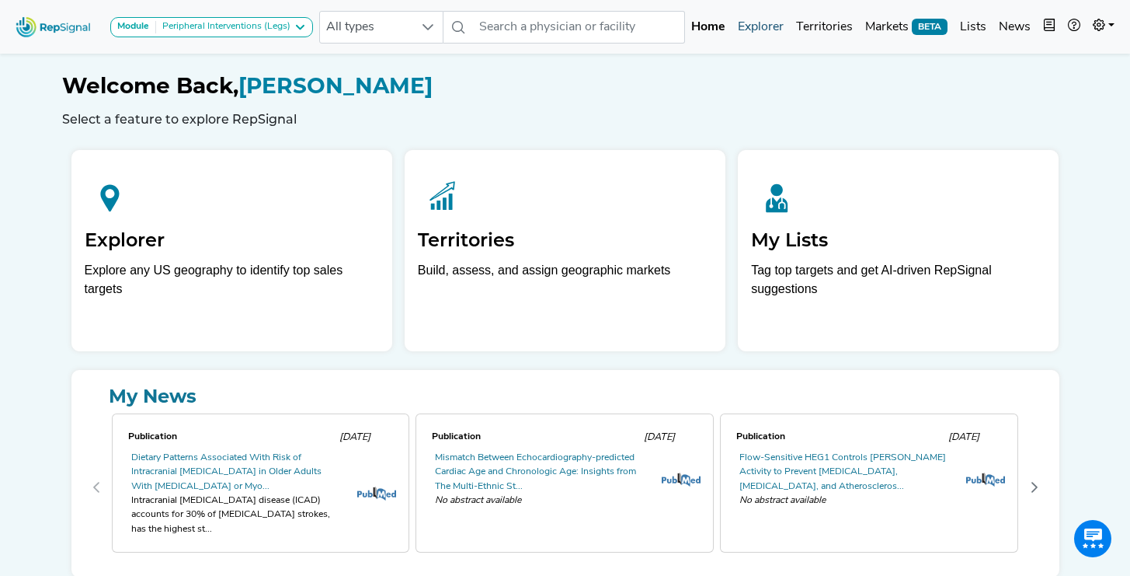
click at [770, 29] on link "Explorer" at bounding box center [761, 27] width 58 height 31
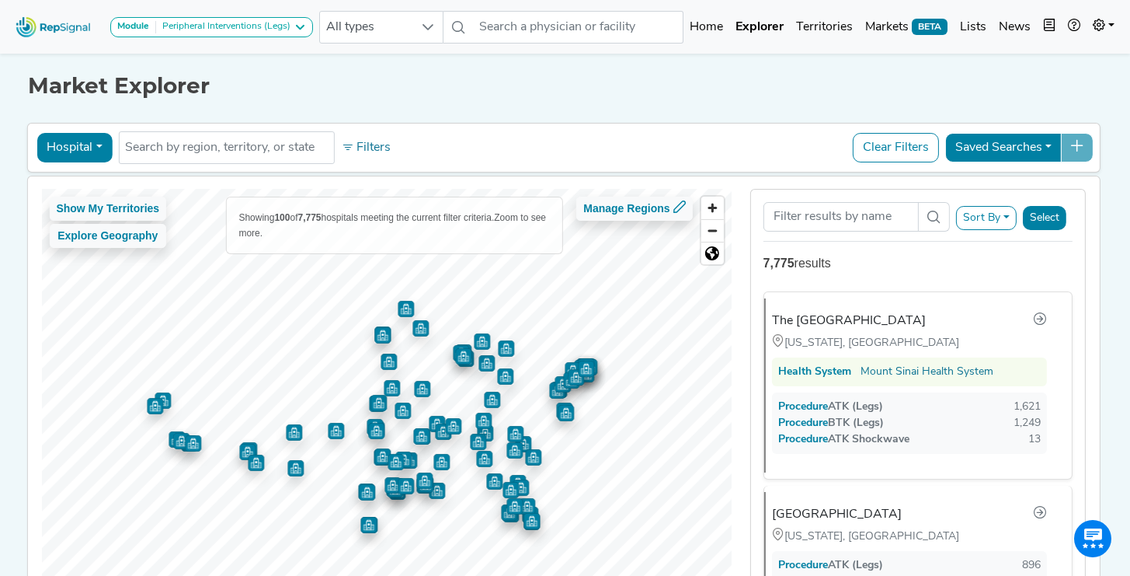
click at [87, 145] on button "Hospital" at bounding box center [74, 148] width 75 height 30
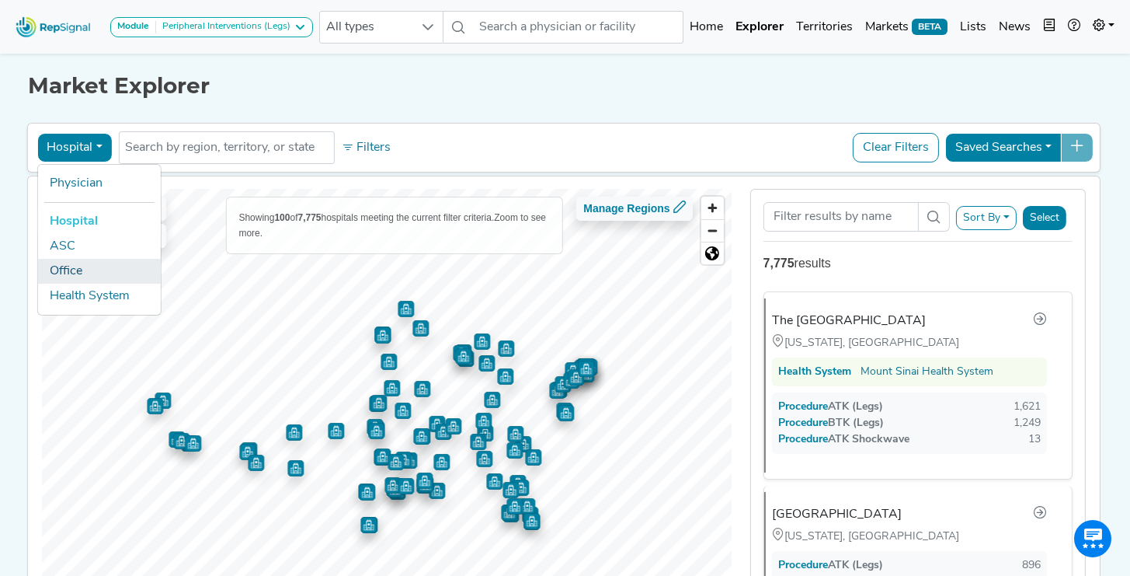
click at [93, 273] on link "Office" at bounding box center [98, 271] width 123 height 25
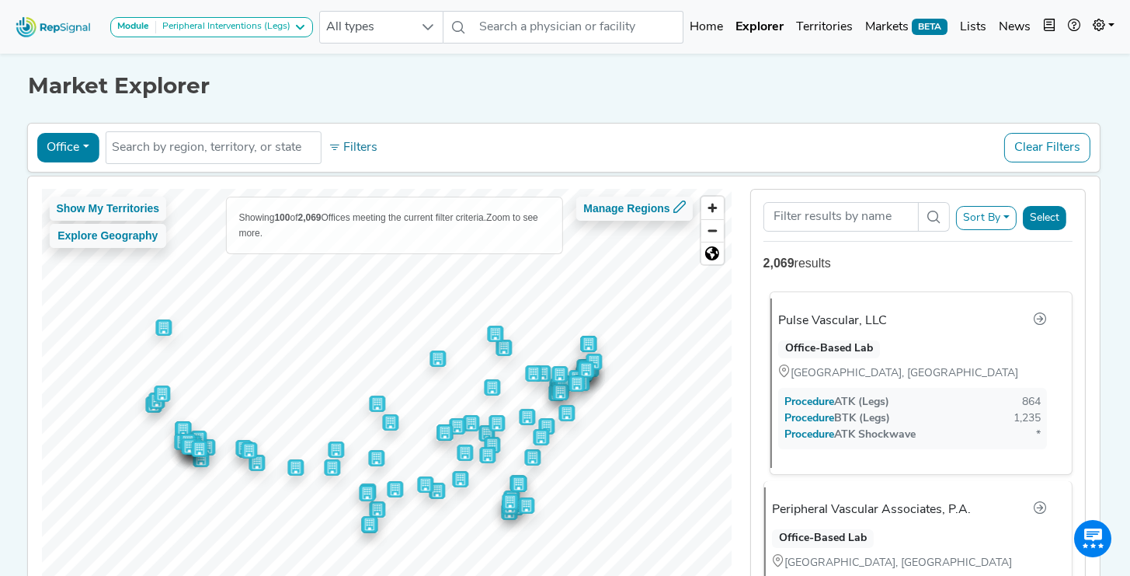
click at [840, 317] on div "Pulse Vascular, LLC" at bounding box center [832, 321] width 109 height 19
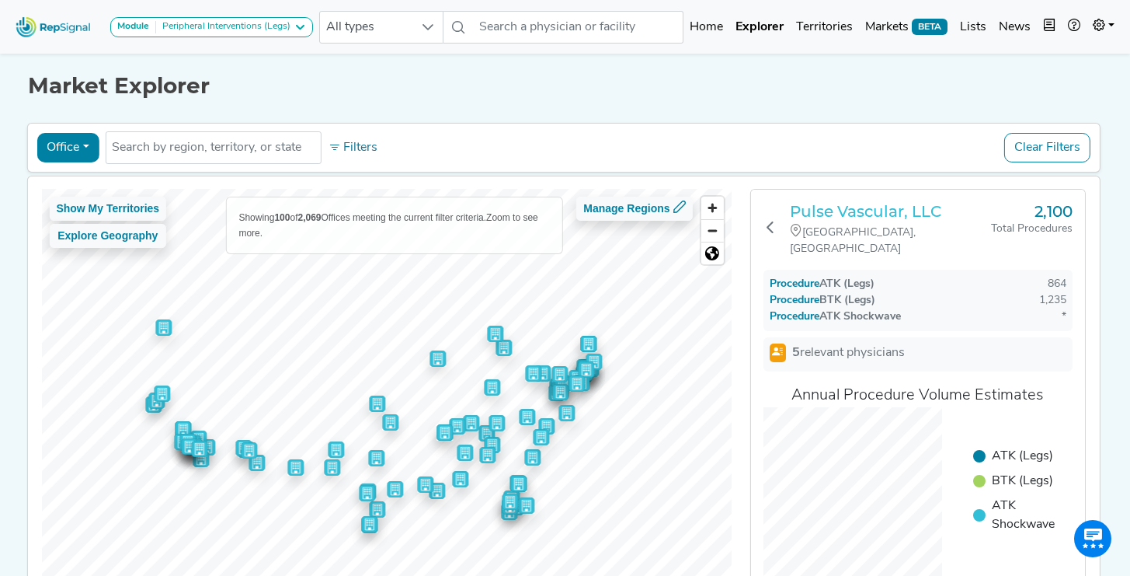
click at [846, 211] on h3 "Pulse Vascular, LLC" at bounding box center [890, 211] width 201 height 19
click at [772, 221] on icon at bounding box center [770, 227] width 12 height 12
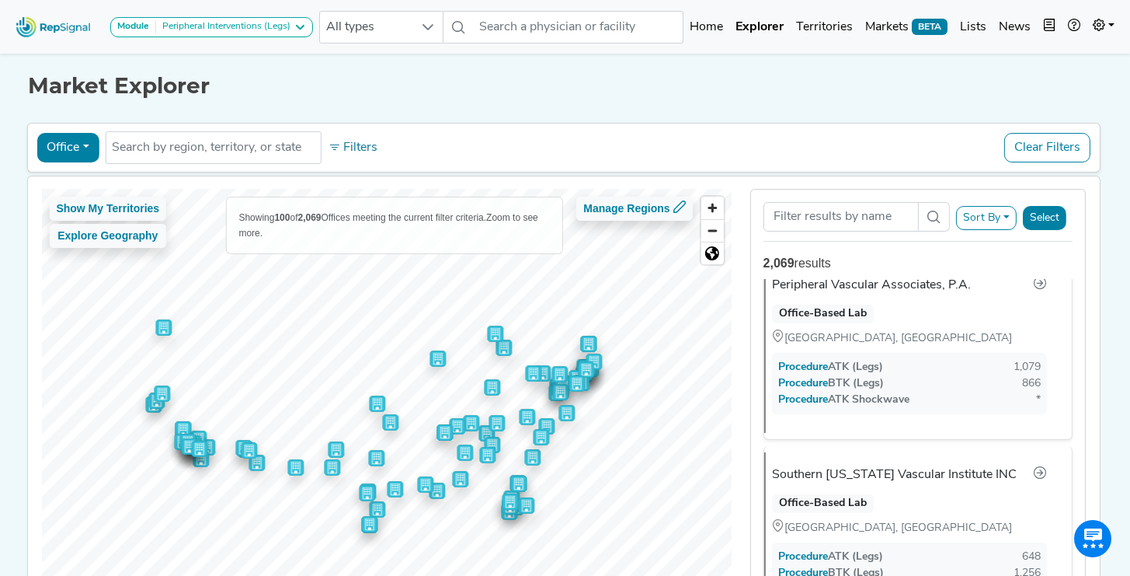
scroll to position [14, 0]
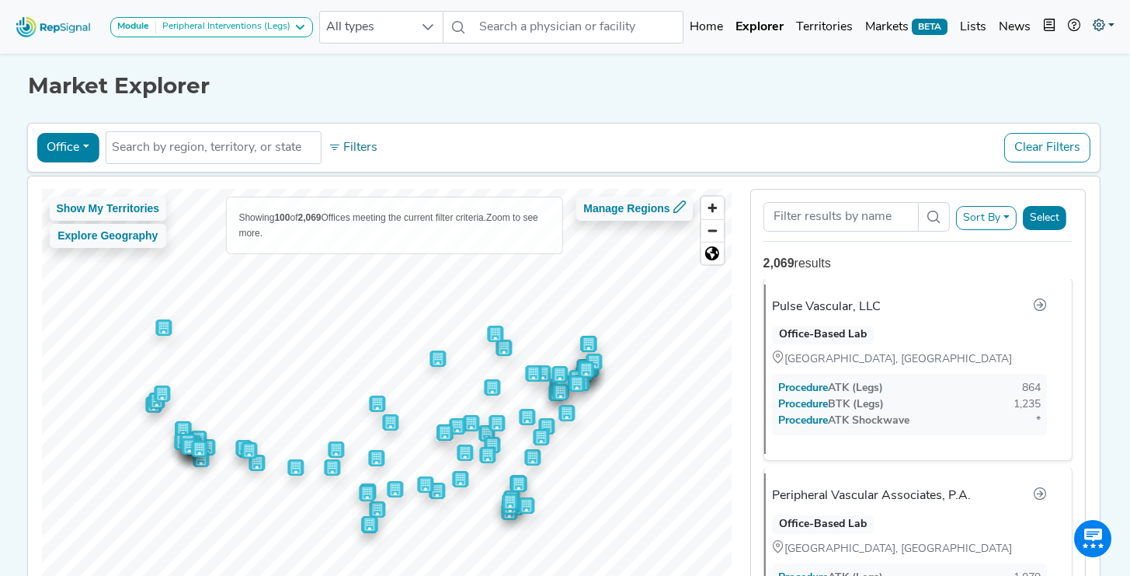
click at [1099, 31] on icon at bounding box center [1099, 25] width 12 height 12
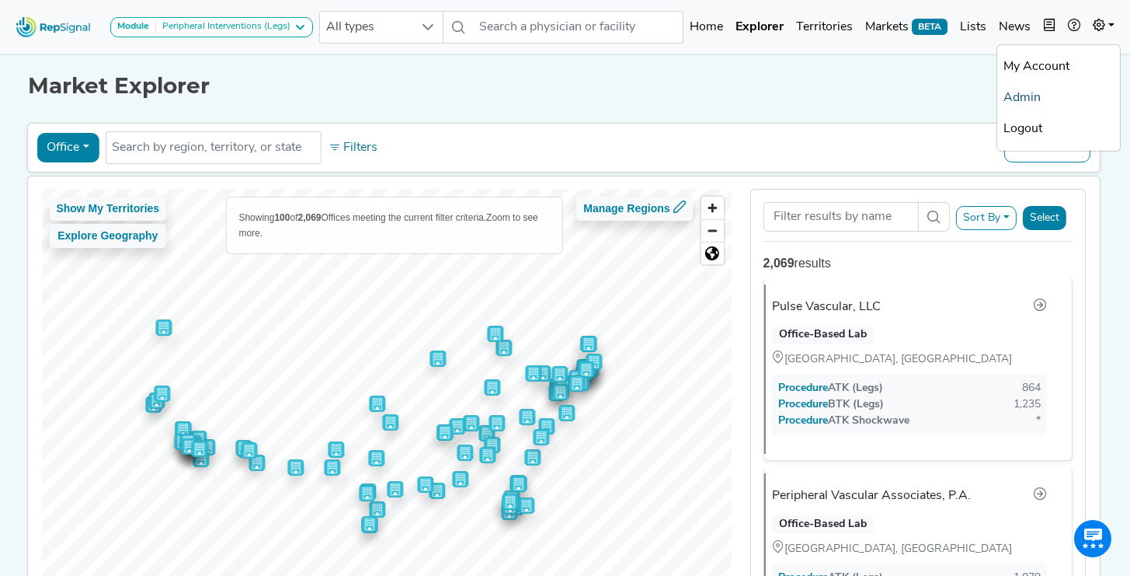
click at [1053, 94] on link "Admin" at bounding box center [1059, 97] width 123 height 31
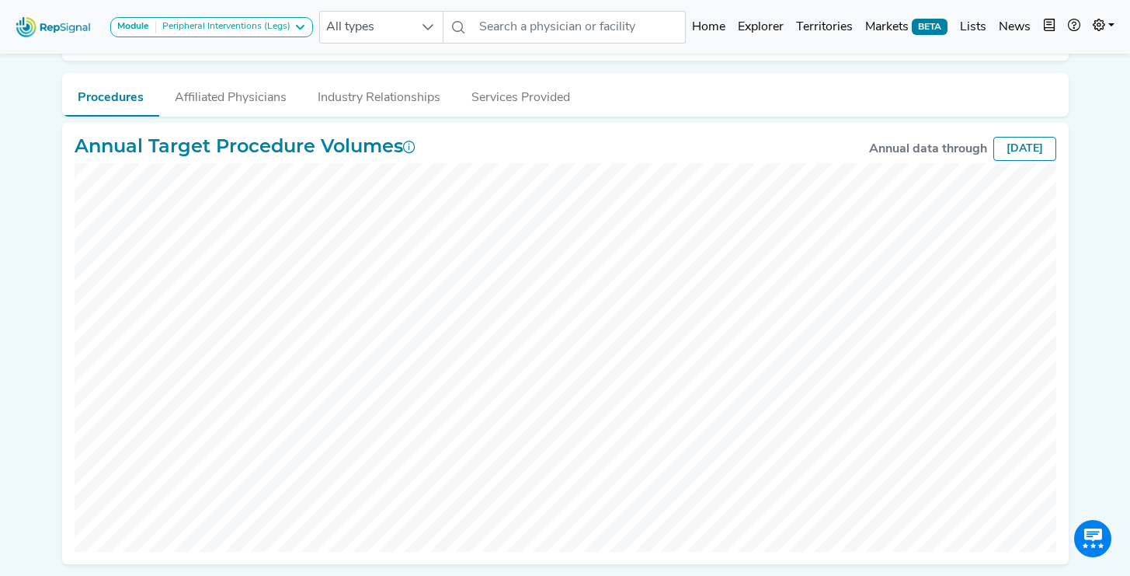
scroll to position [321, 0]
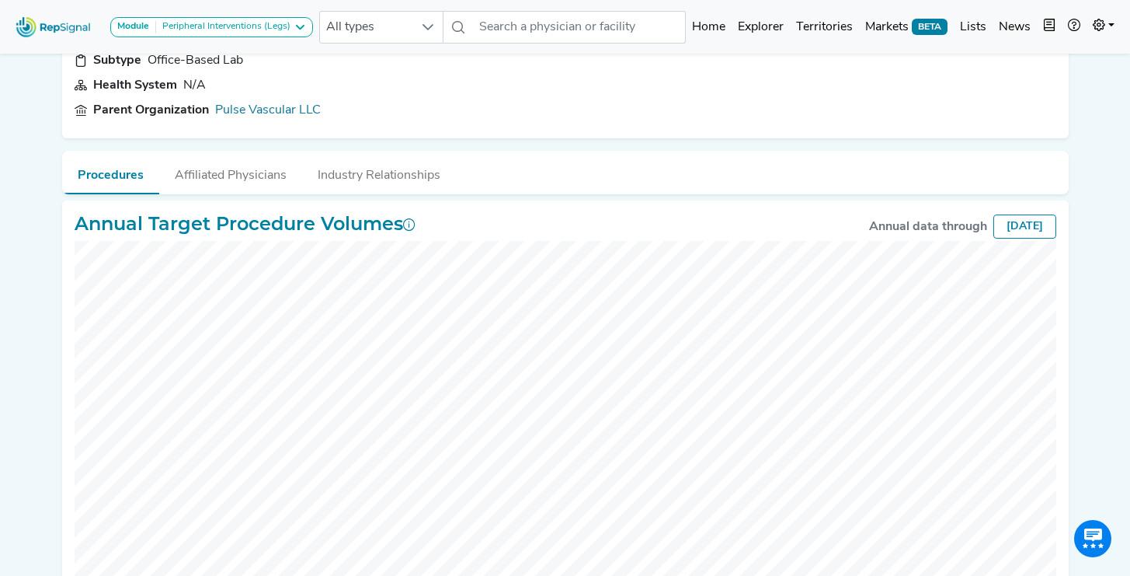
scroll to position [246, 0]
